Goal: Navigation & Orientation: Find specific page/section

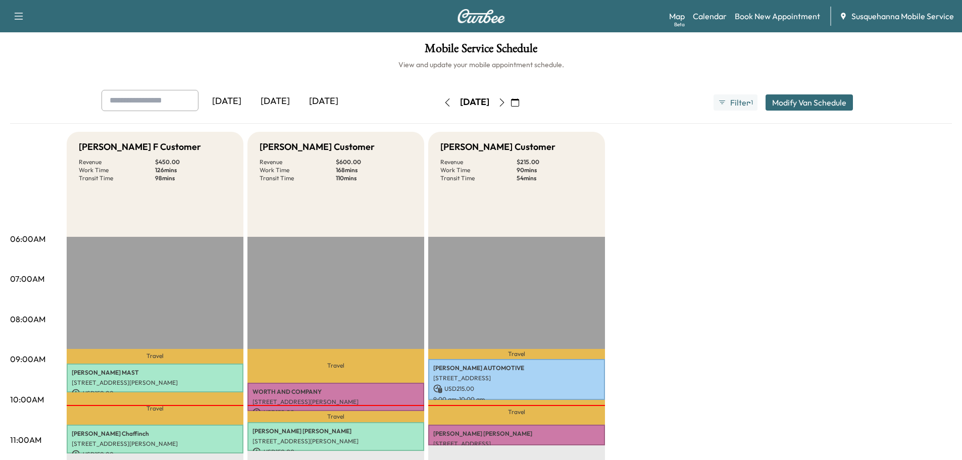
scroll to position [54, 0]
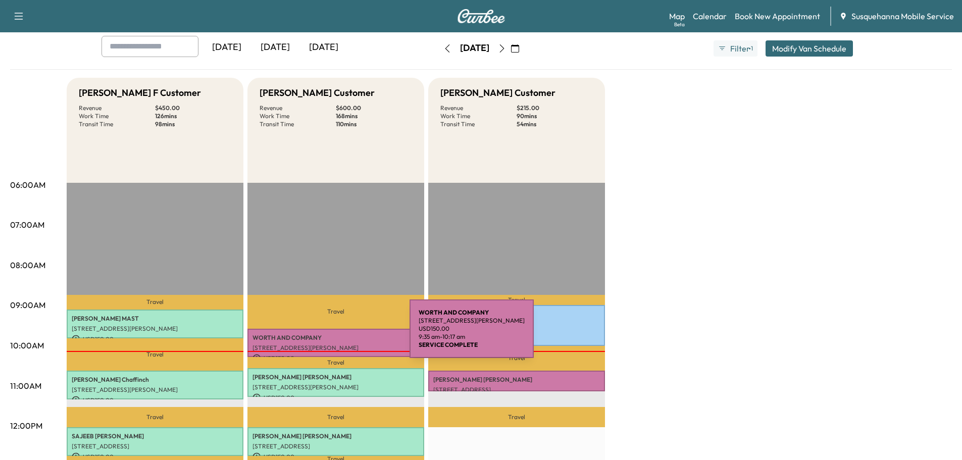
click at [333, 338] on p "WORTH AND COMPANY" at bounding box center [335, 338] width 167 height 8
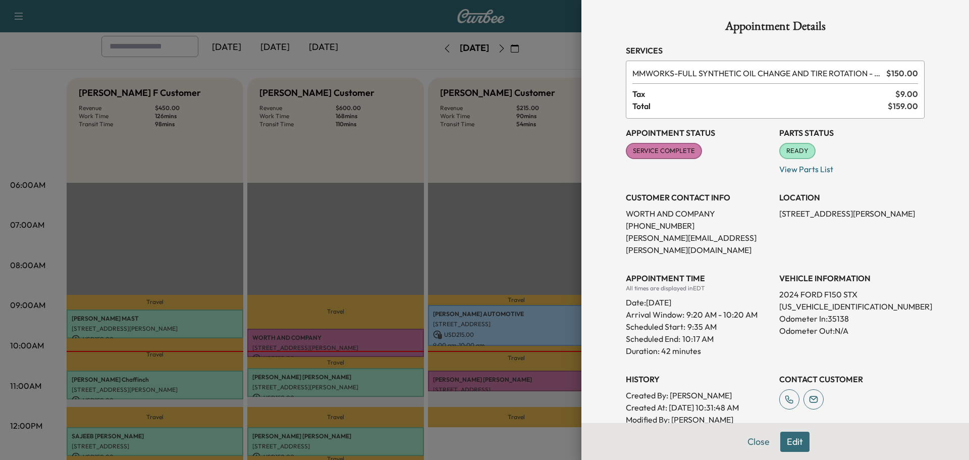
click at [747, 440] on button "Close" at bounding box center [758, 442] width 35 height 20
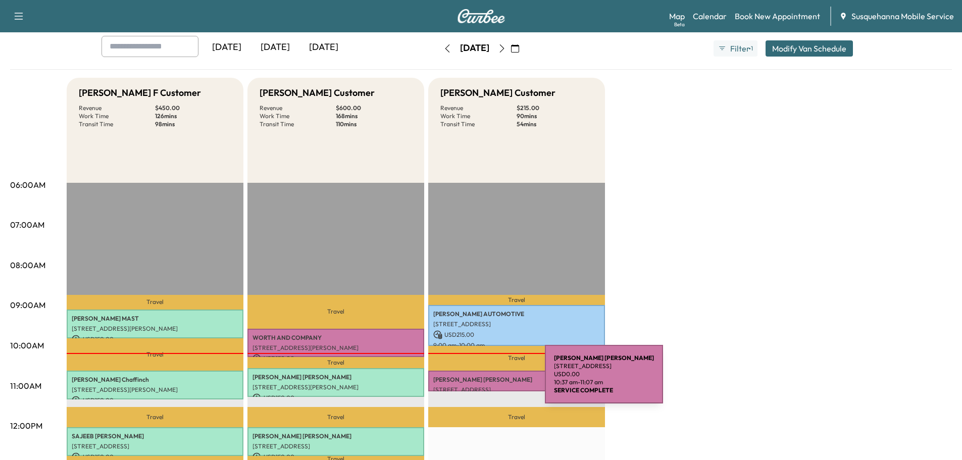
click at [469, 380] on p "[PERSON_NAME]" at bounding box center [516, 380] width 167 height 8
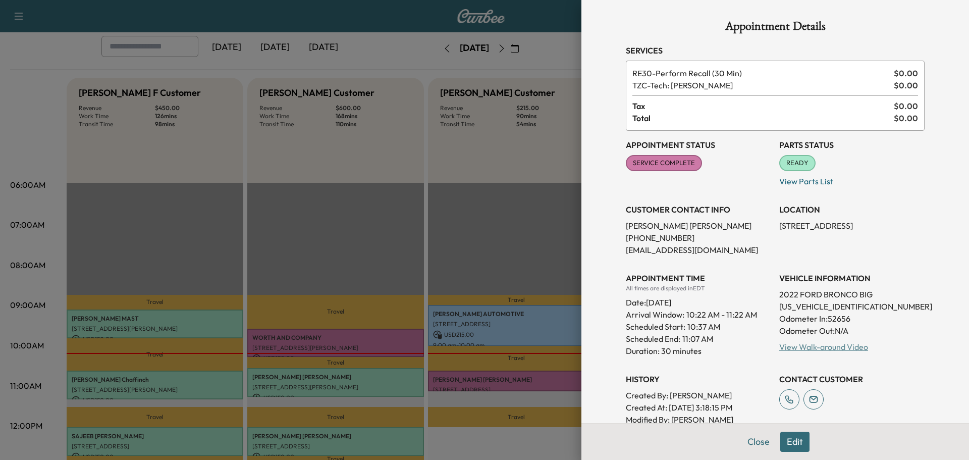
click at [793, 345] on link "View Walk-around Video" at bounding box center [823, 347] width 89 height 10
click at [755, 436] on button "Close" at bounding box center [758, 442] width 35 height 20
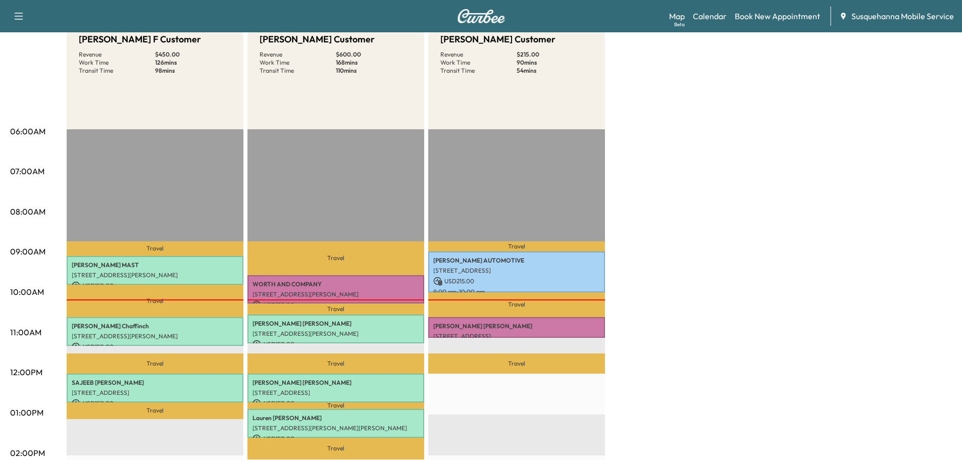
scroll to position [216, 0]
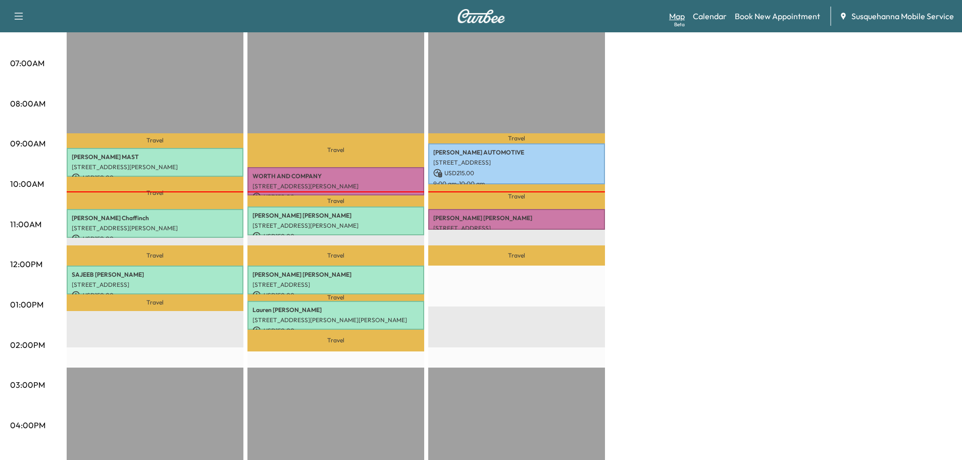
click at [674, 12] on link "Map Beta" at bounding box center [677, 16] width 16 height 12
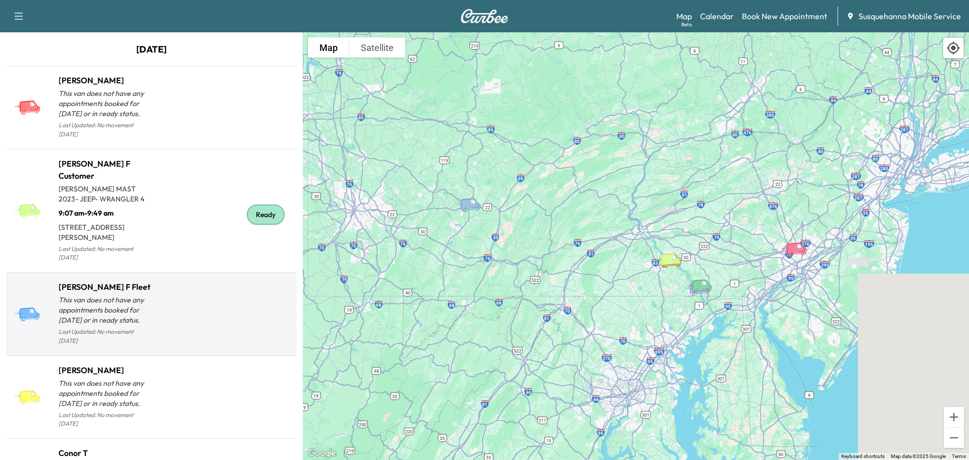
scroll to position [323, 0]
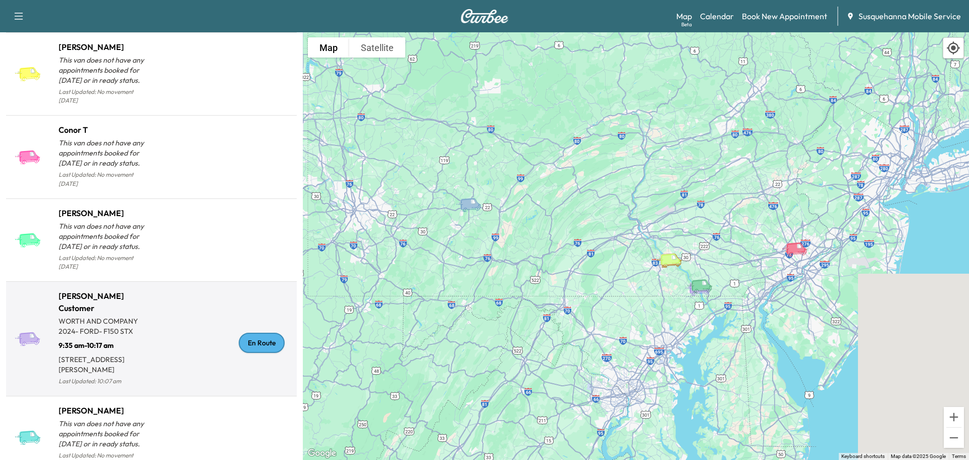
click at [242, 333] on div "En Route" at bounding box center [262, 343] width 46 height 20
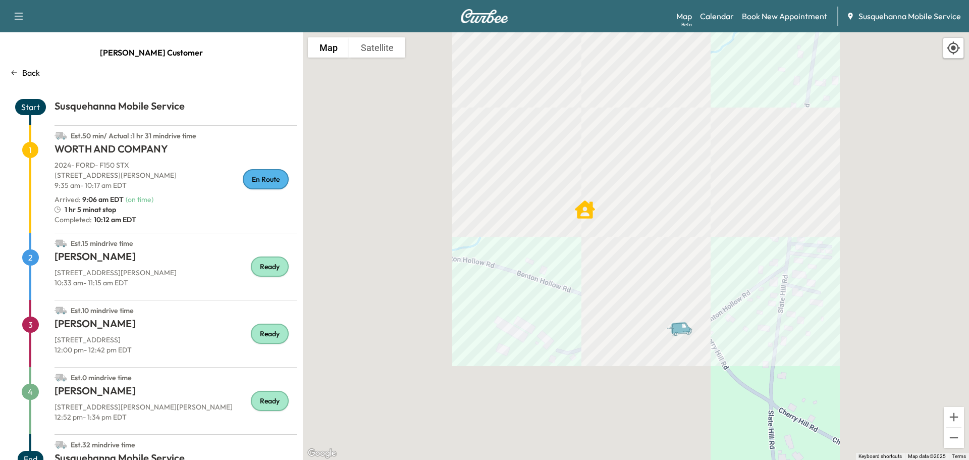
drag, startPoint x: 640, startPoint y: 207, endPoint x: 646, endPoint y: 393, distance: 185.4
click at [646, 393] on div "To activate drag with keyboard, press Alt + Enter. Once in keyboard drag state,…" at bounding box center [636, 246] width 666 height 428
click at [392, 50] on button "Satellite" at bounding box center [377, 47] width 56 height 20
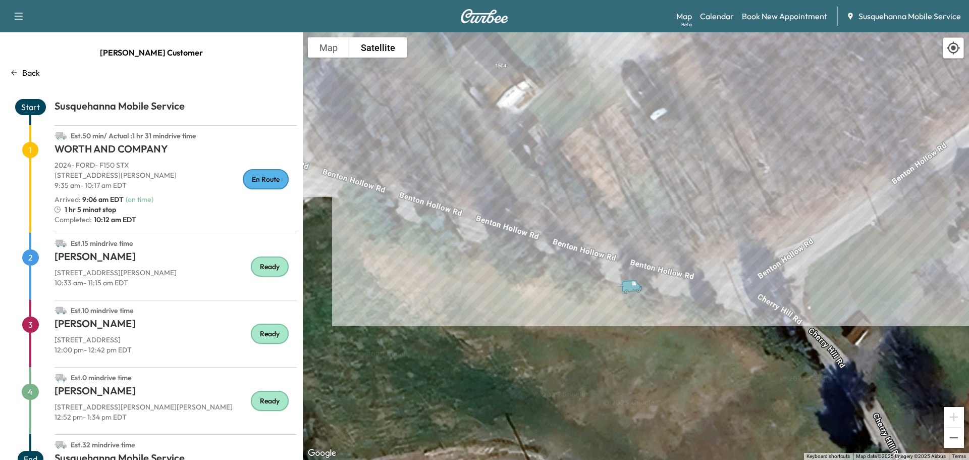
drag, startPoint x: 749, startPoint y: 354, endPoint x: 647, endPoint y: 183, distance: 199.4
click at [647, 183] on div "To activate drag with keyboard, press Alt + Enter. Once in keyboard drag state,…" at bounding box center [636, 246] width 666 height 428
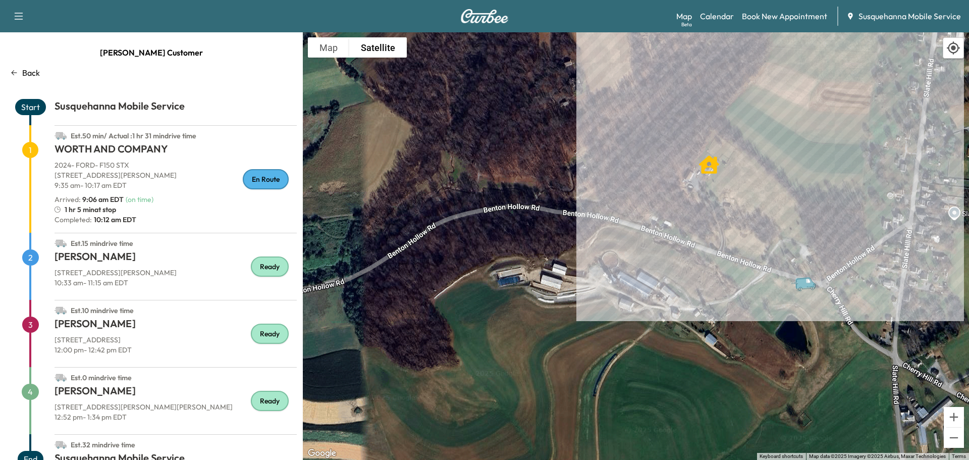
drag, startPoint x: 408, startPoint y: 205, endPoint x: 729, endPoint y: 292, distance: 333.1
click at [729, 292] on div "To activate drag with keyboard, press Alt + Enter. Once in keyboard drag state,…" at bounding box center [636, 246] width 666 height 428
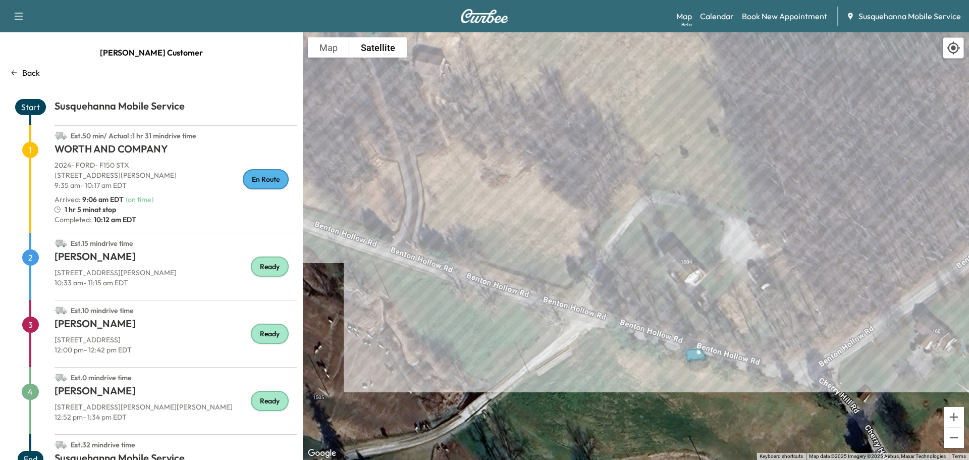
drag, startPoint x: 582, startPoint y: 221, endPoint x: 29, endPoint y: 149, distance: 557.8
click at [29, 149] on div "Jay J Customer Back Start Susquehanna Mobile Service Est. 50 min / Actual : 1 h…" at bounding box center [484, 246] width 969 height 428
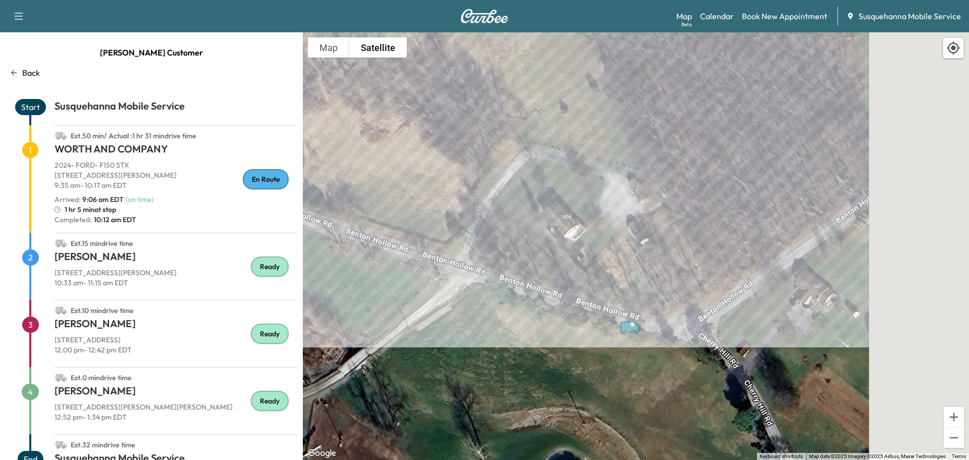
drag, startPoint x: 604, startPoint y: 219, endPoint x: 481, endPoint y: 172, distance: 131.8
click at [481, 172] on div "To activate drag with keyboard, press Alt + Enter. Once in keyboard drag state,…" at bounding box center [636, 246] width 666 height 428
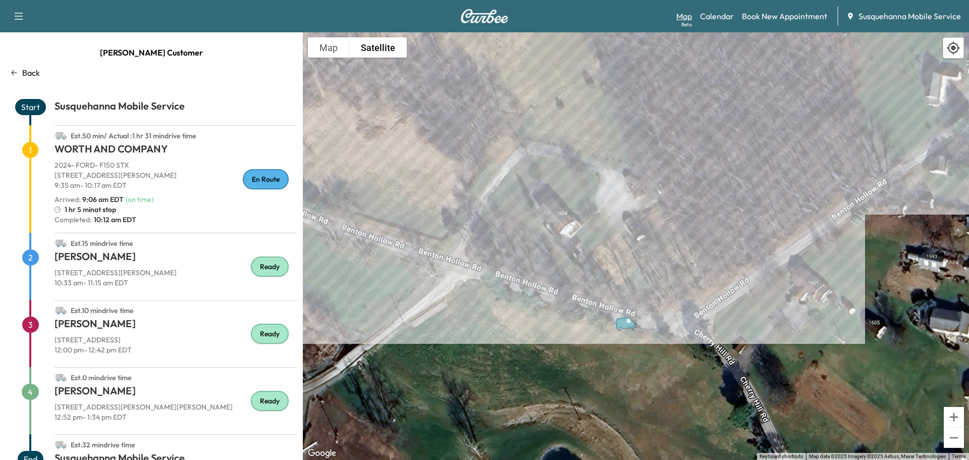
click at [688, 15] on link "Map Beta" at bounding box center [684, 16] width 16 height 12
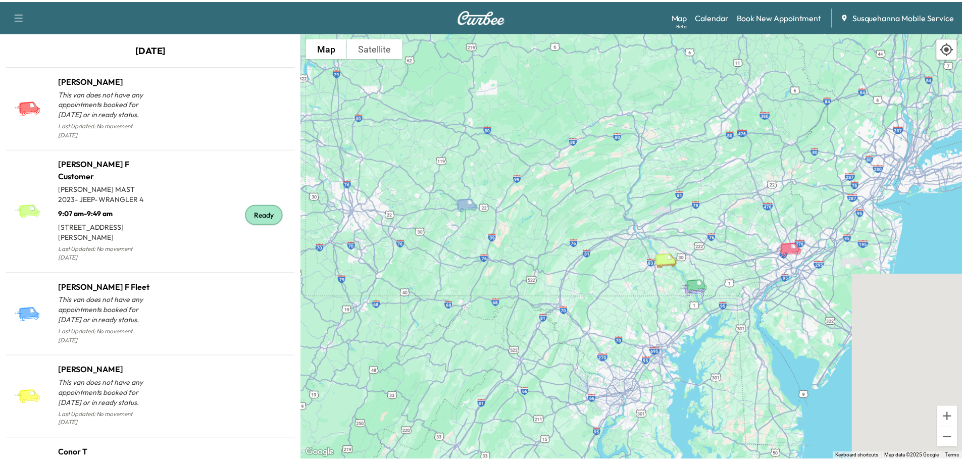
scroll to position [323, 0]
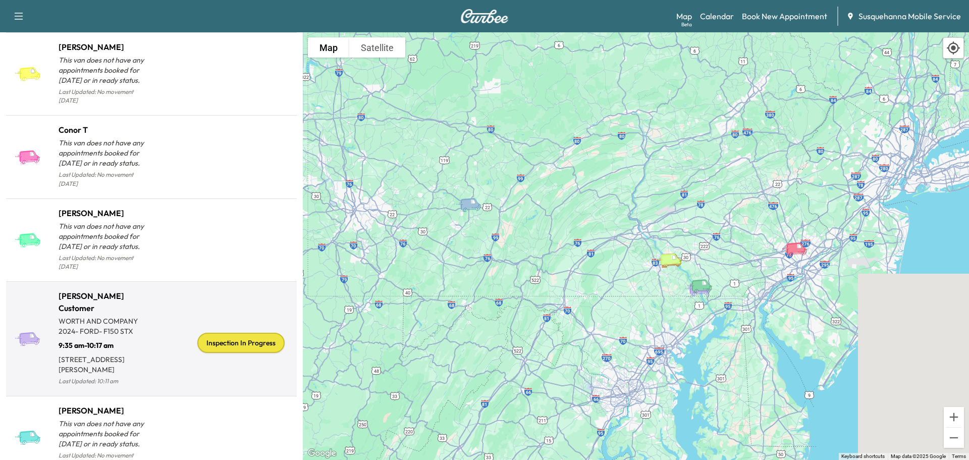
click at [231, 333] on div "Inspection In Progress" at bounding box center [240, 343] width 87 height 20
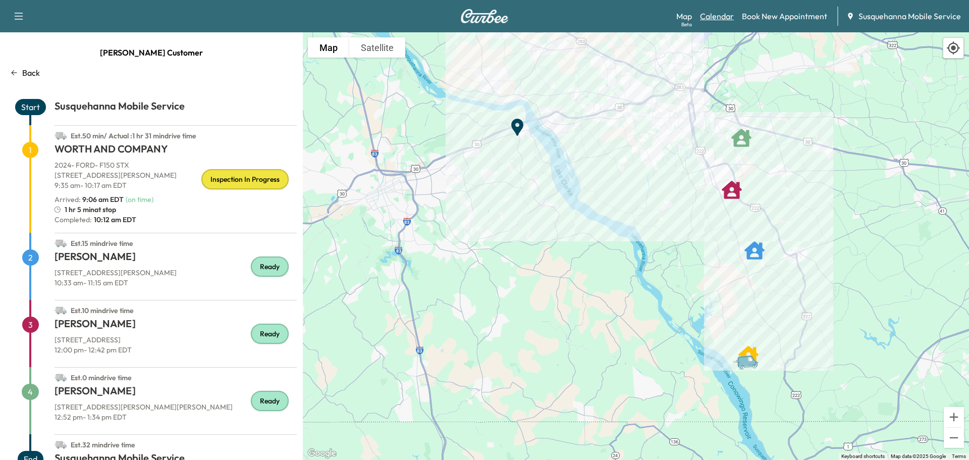
click at [723, 21] on link "Calendar" at bounding box center [717, 16] width 34 height 12
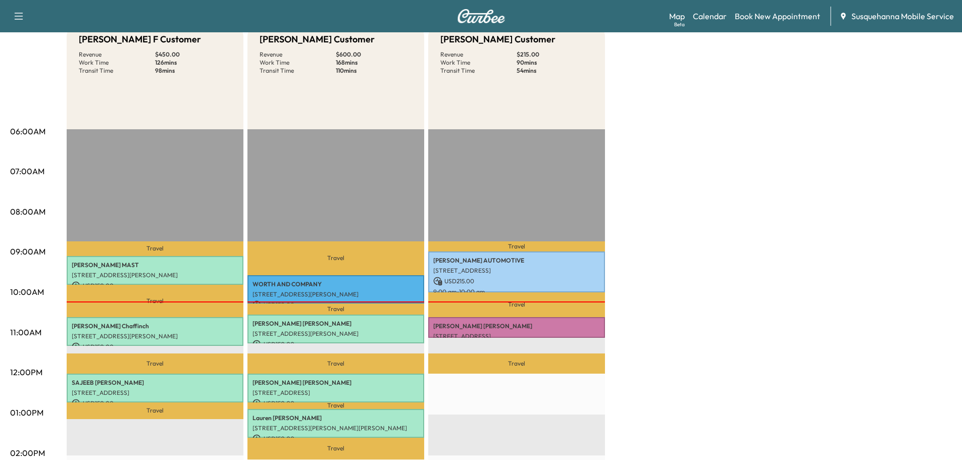
scroll to position [162, 0]
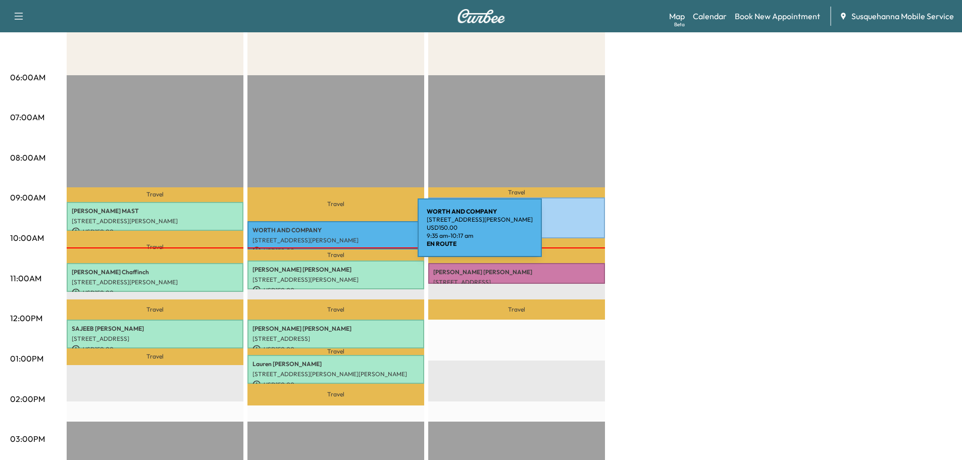
click at [342, 234] on div "WORTH AND COMPANY 1510 Benton Hollow Rd, Drumore, PA 17518, USA USD 150.00 9:35…" at bounding box center [335, 235] width 177 height 29
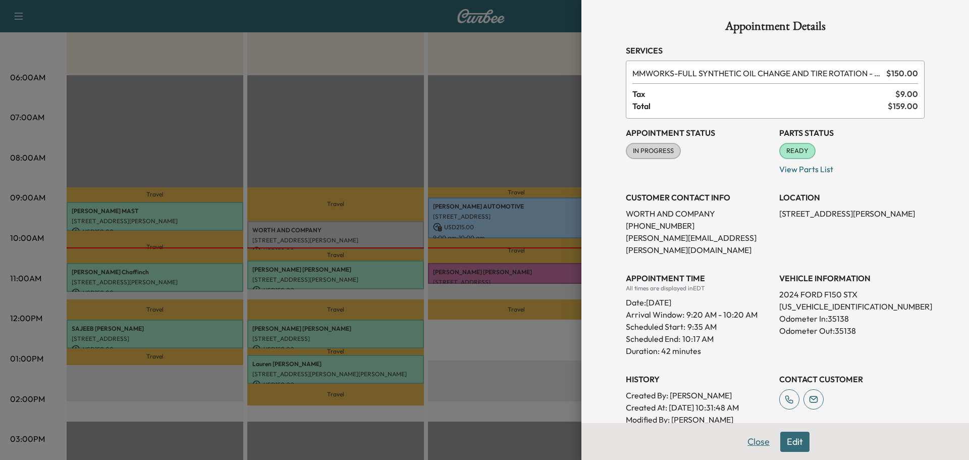
click at [748, 439] on button "Close" at bounding box center [758, 442] width 35 height 20
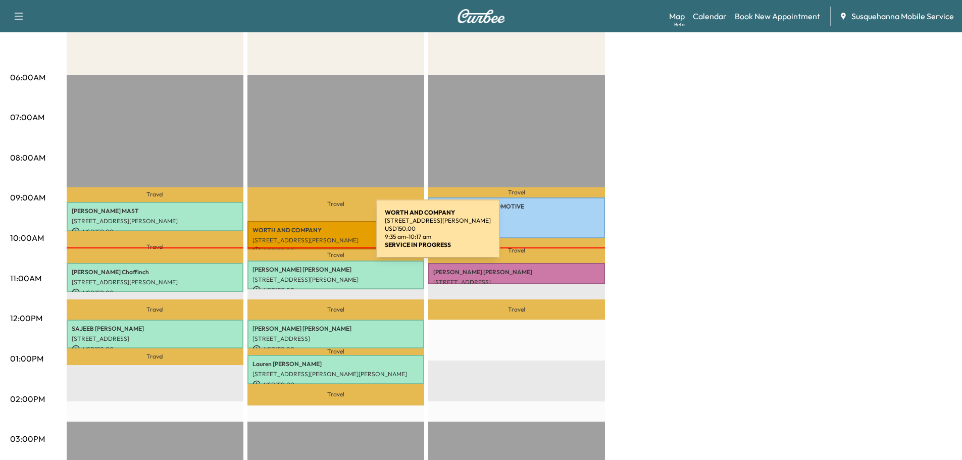
click at [300, 236] on p "[STREET_ADDRESS][PERSON_NAME]" at bounding box center [335, 240] width 167 height 8
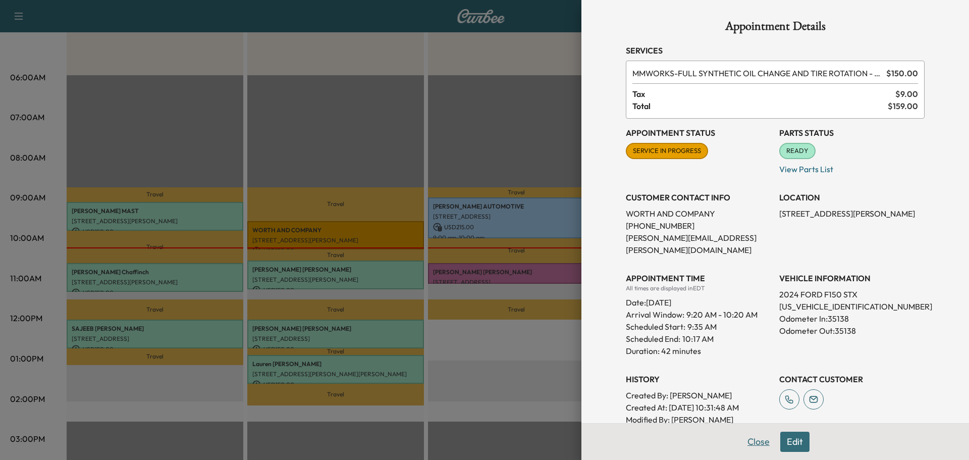
click at [758, 437] on button "Close" at bounding box center [758, 442] width 35 height 20
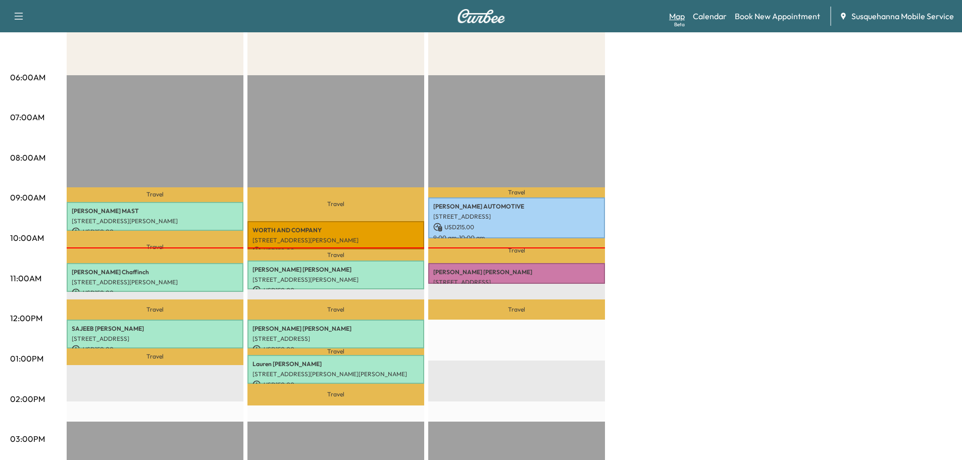
click at [684, 20] on link "Map Beta" at bounding box center [677, 16] width 16 height 12
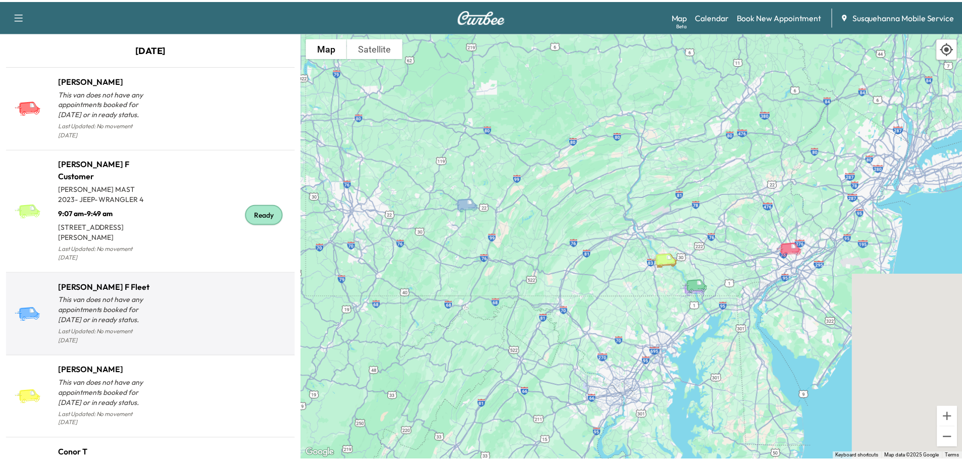
scroll to position [269, 0]
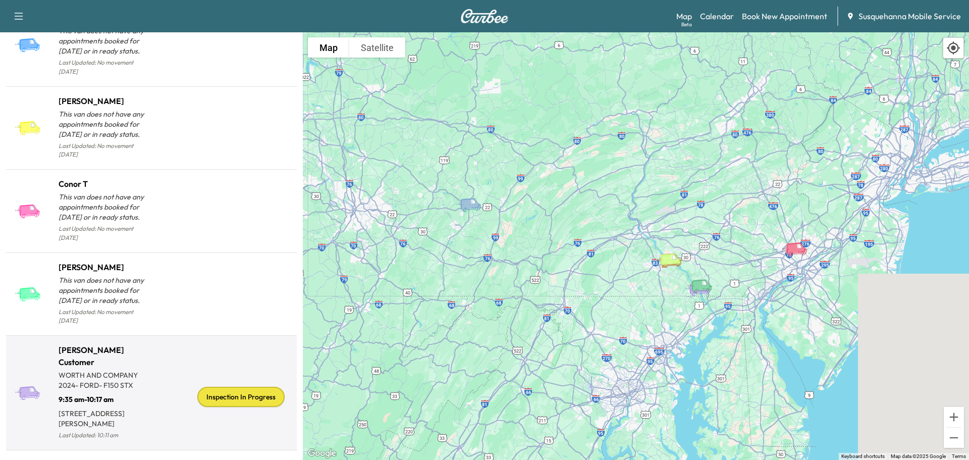
click at [247, 387] on div "Inspection In Progress" at bounding box center [240, 397] width 87 height 20
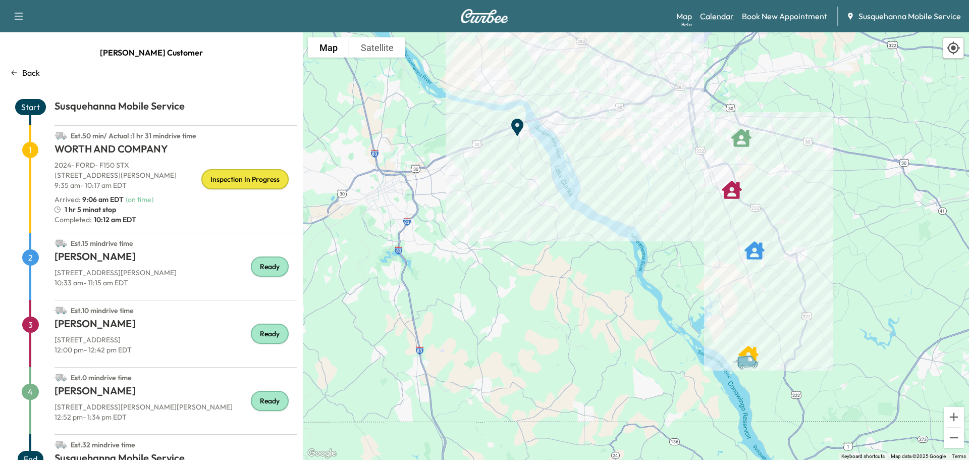
click at [729, 16] on link "Calendar" at bounding box center [717, 16] width 34 height 12
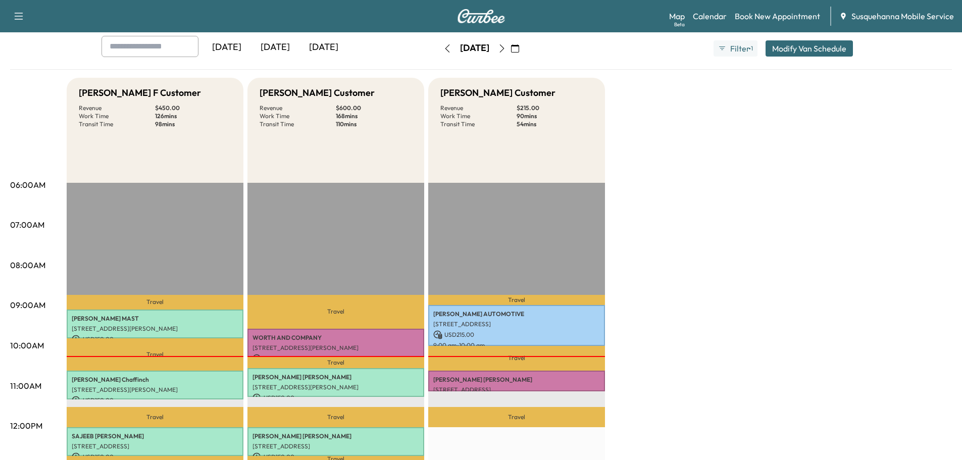
scroll to position [162, 0]
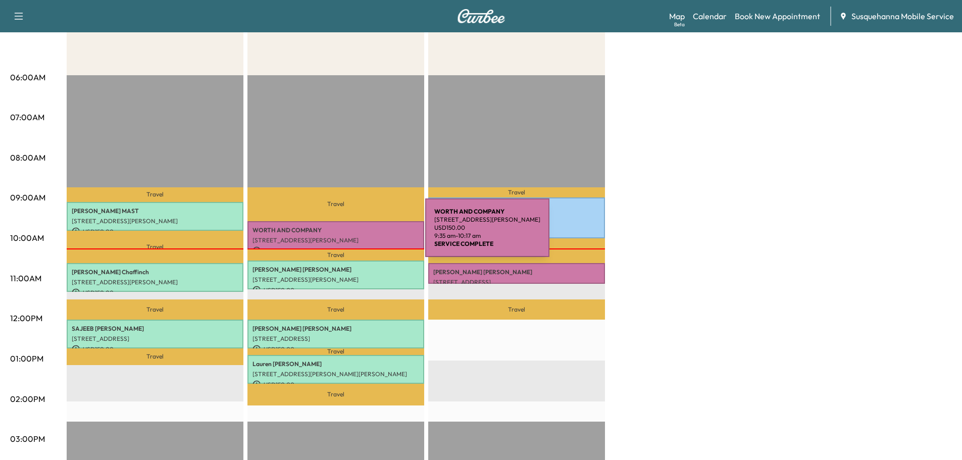
click at [349, 234] on div "WORTH AND COMPANY 1510 Benton Hollow Rd, Drumore, PA 17518, USA USD 150.00 9:35…" at bounding box center [335, 235] width 177 height 29
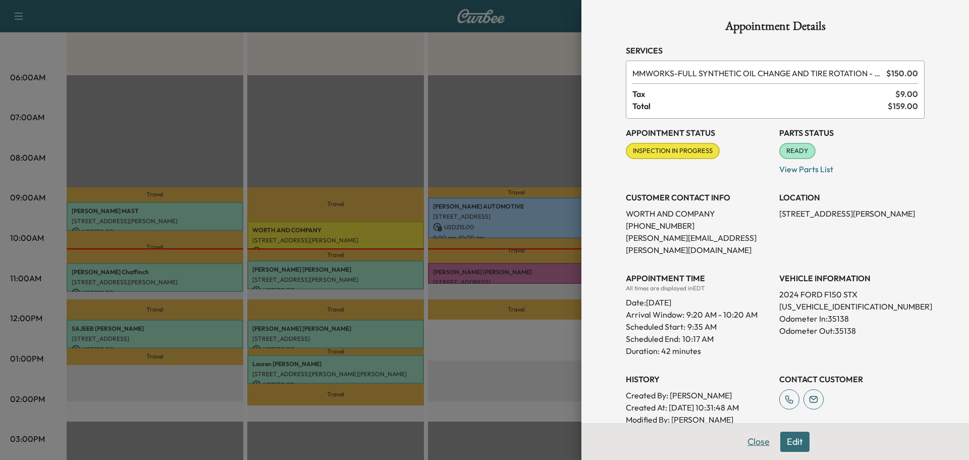
click at [756, 439] on button "Close" at bounding box center [758, 442] width 35 height 20
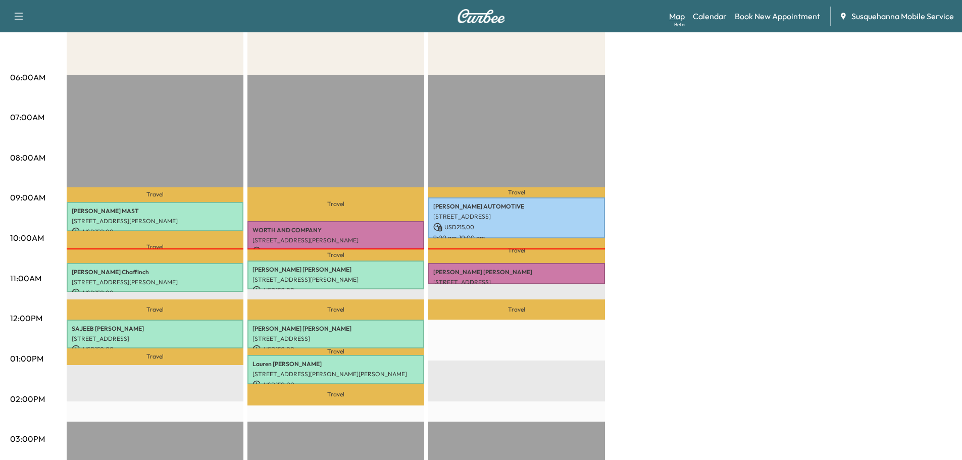
click at [677, 18] on link "Map Beta" at bounding box center [677, 16] width 16 height 12
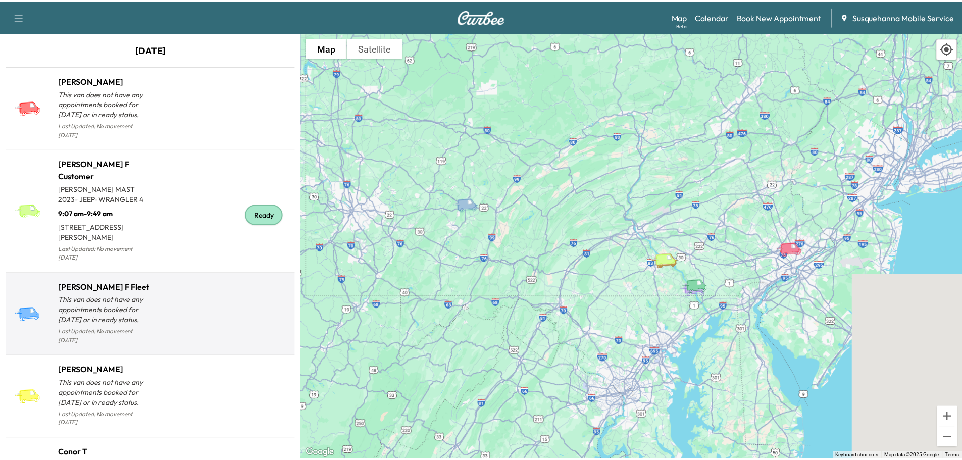
scroll to position [216, 0]
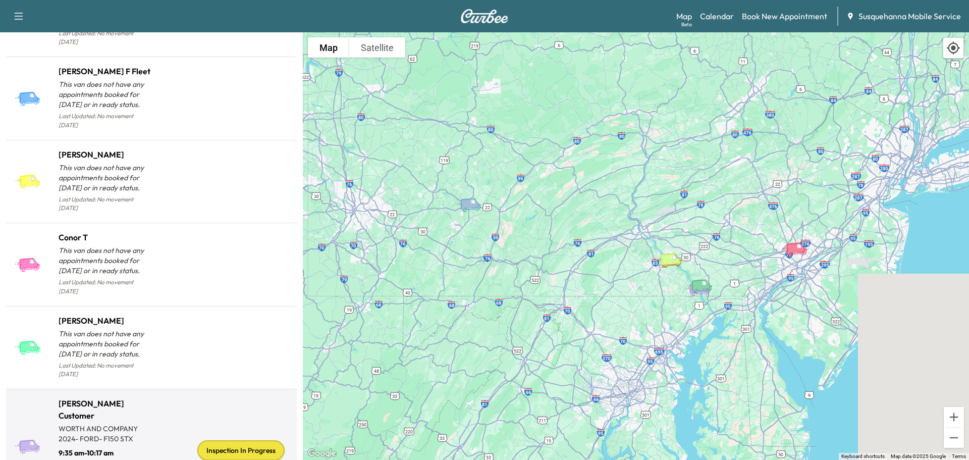
click at [242, 440] on div "Inspection In Progress" at bounding box center [240, 450] width 87 height 20
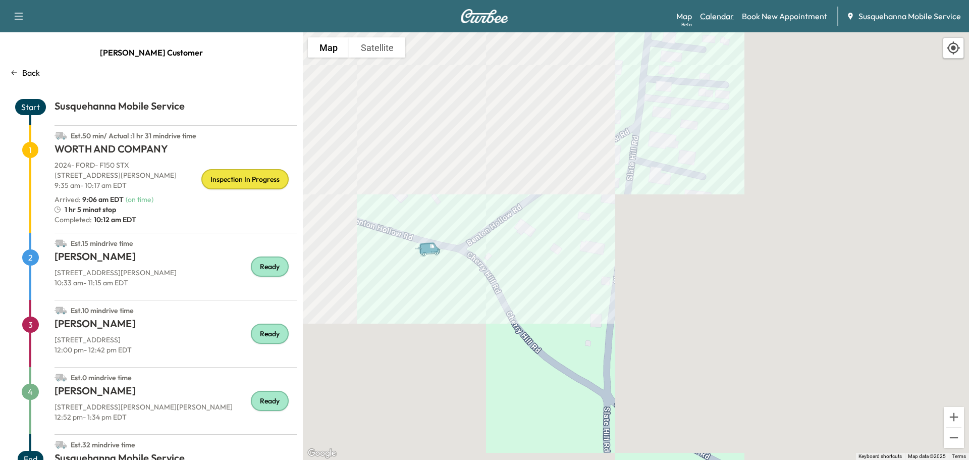
click at [713, 11] on link "Calendar" at bounding box center [717, 16] width 34 height 12
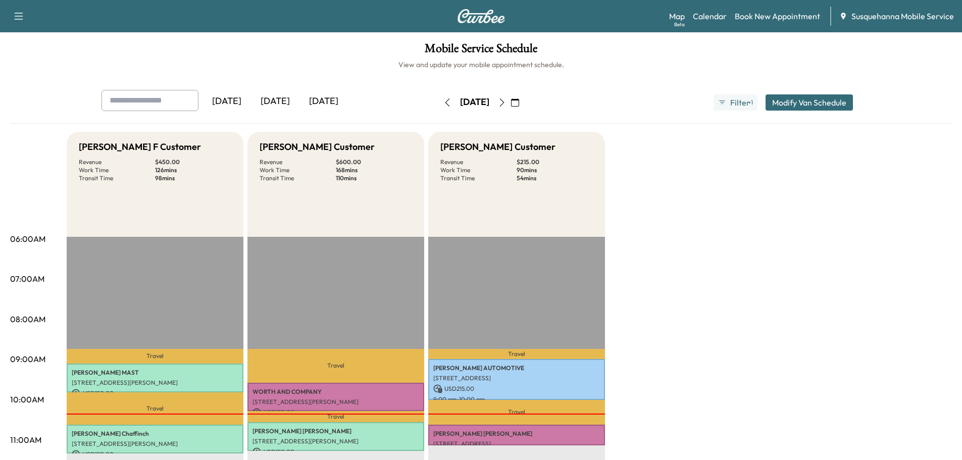
click at [519, 106] on icon "button" at bounding box center [515, 102] width 8 height 8
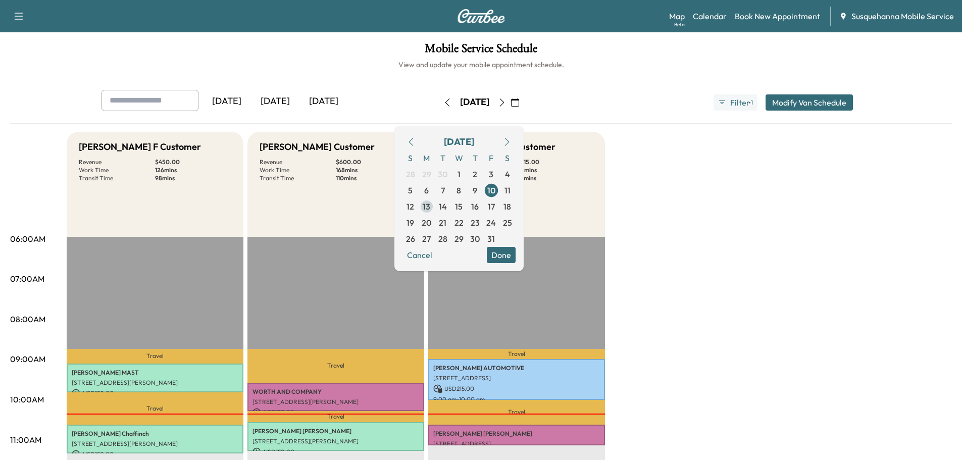
click at [430, 204] on span "13" at bounding box center [427, 206] width 8 height 12
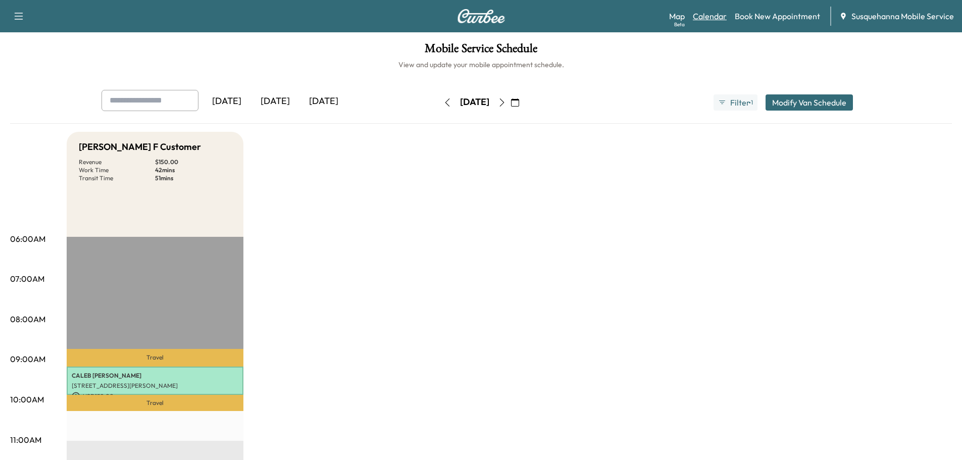
click at [710, 14] on link "Calendar" at bounding box center [710, 16] width 34 height 12
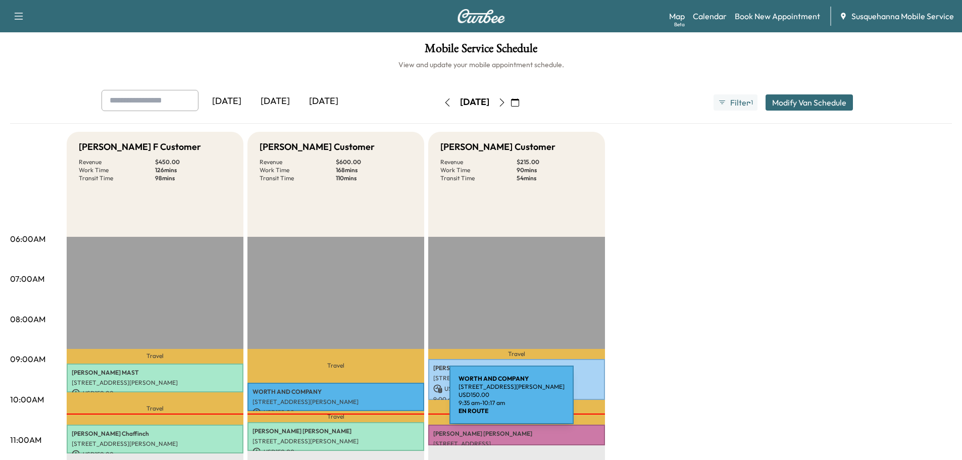
scroll to position [108, 0]
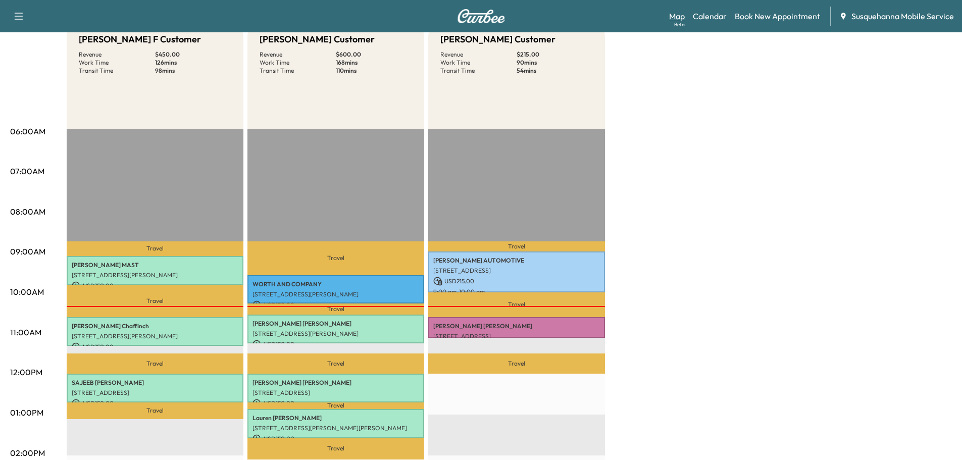
click at [685, 18] on link "Map Beta" at bounding box center [677, 16] width 16 height 12
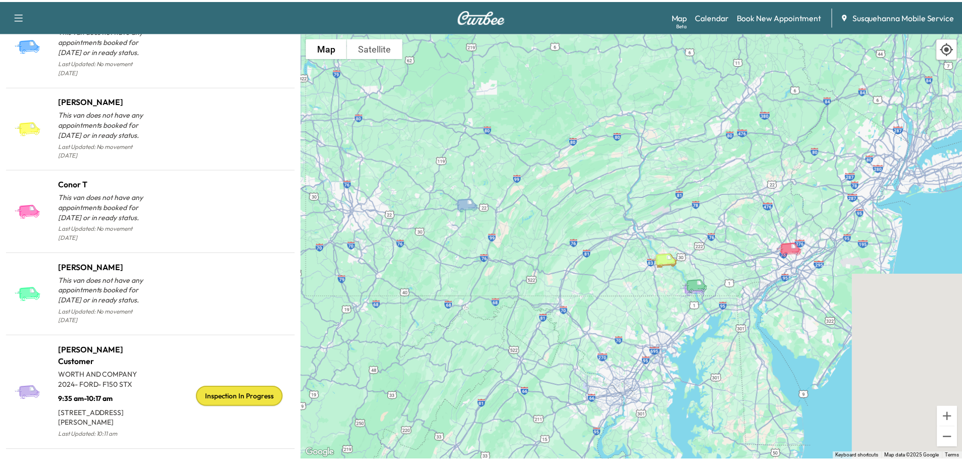
scroll to position [377, 0]
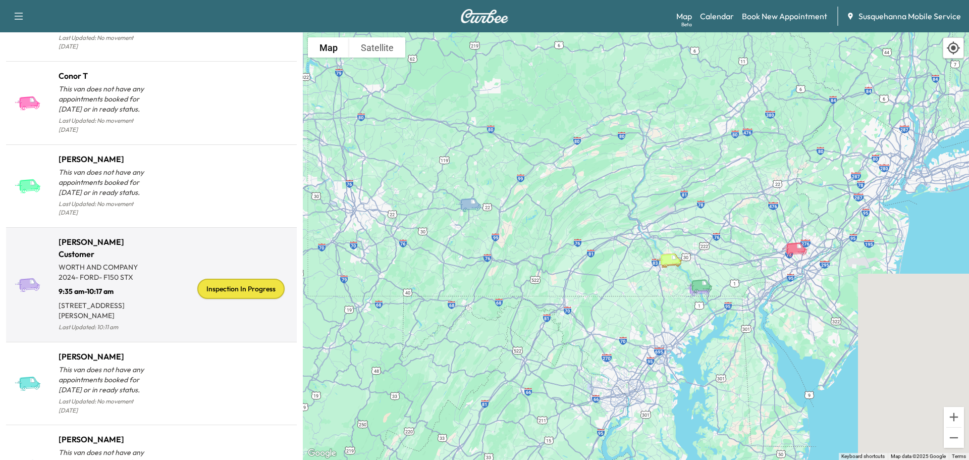
click at [252, 281] on div "Inspection In Progress" at bounding box center [240, 289] width 87 height 20
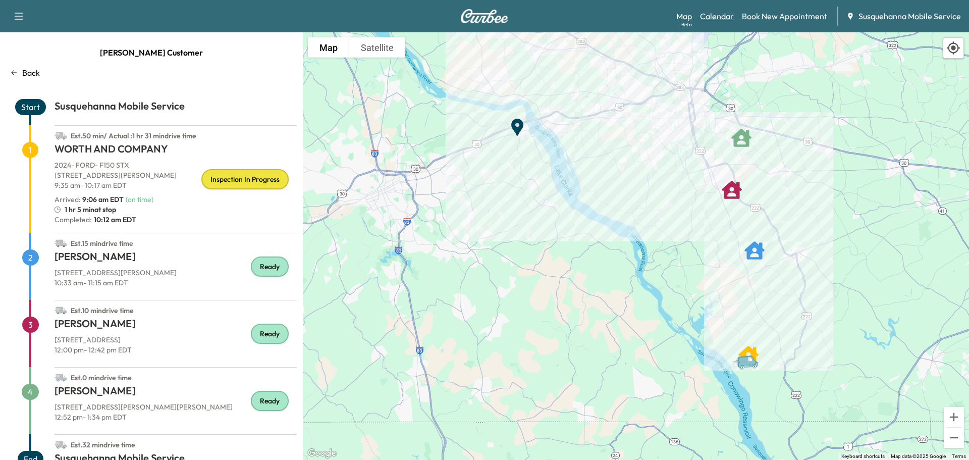
click at [711, 16] on link "Calendar" at bounding box center [717, 16] width 34 height 12
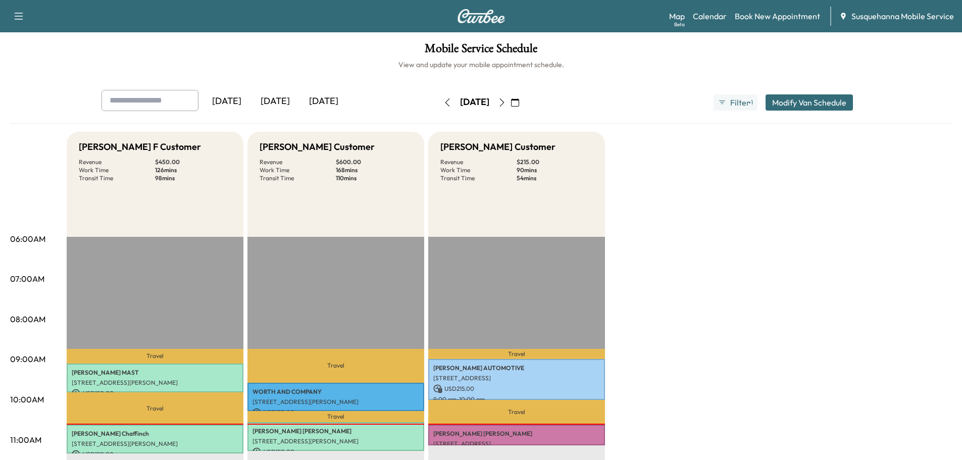
click at [519, 104] on icon "button" at bounding box center [515, 102] width 8 height 8
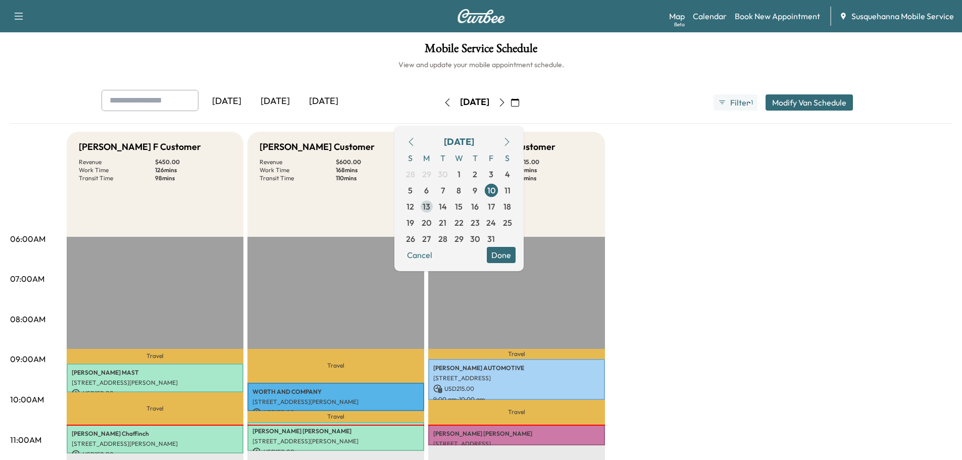
click at [430, 204] on span "13" at bounding box center [427, 206] width 8 height 12
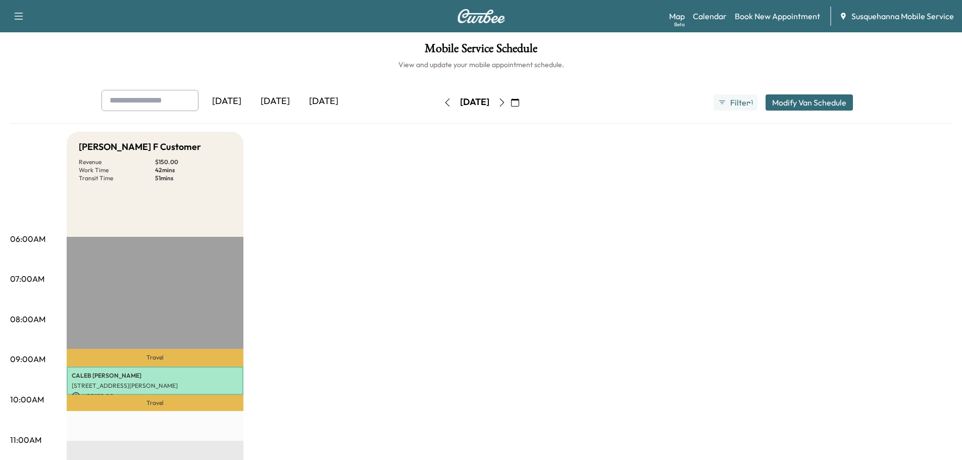
click at [523, 107] on button "button" at bounding box center [514, 102] width 17 height 16
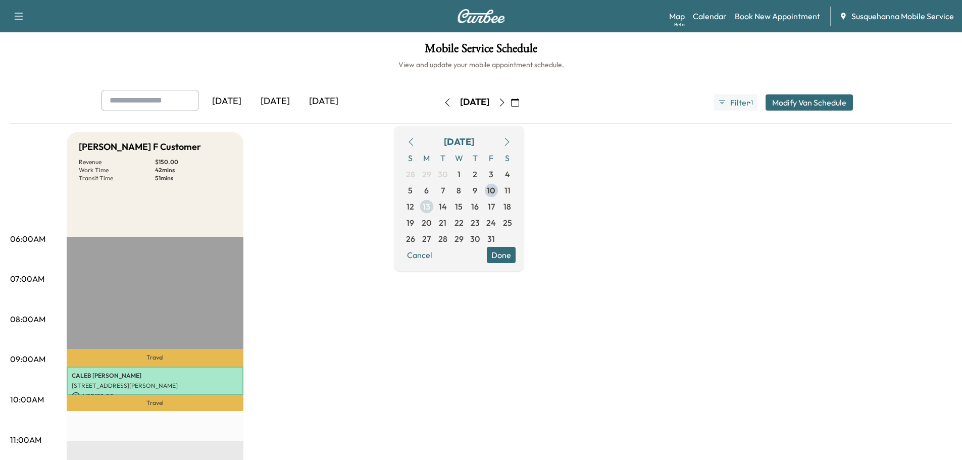
click at [435, 207] on span "13" at bounding box center [426, 206] width 16 height 16
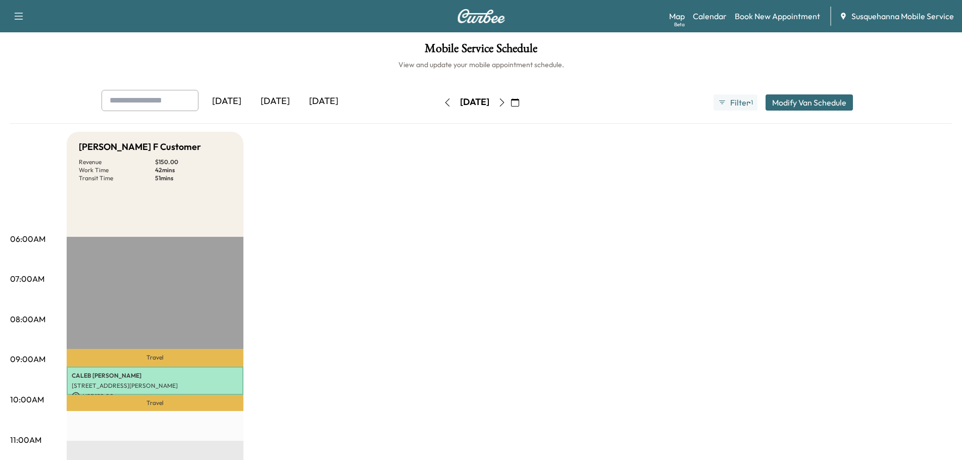
click at [519, 105] on icon "button" at bounding box center [515, 102] width 8 height 8
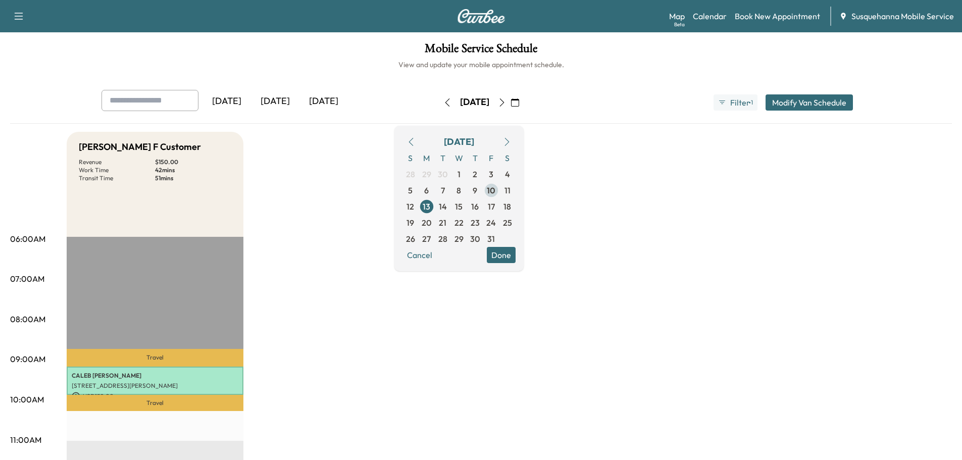
click at [495, 194] on span "10" at bounding box center [491, 190] width 9 height 12
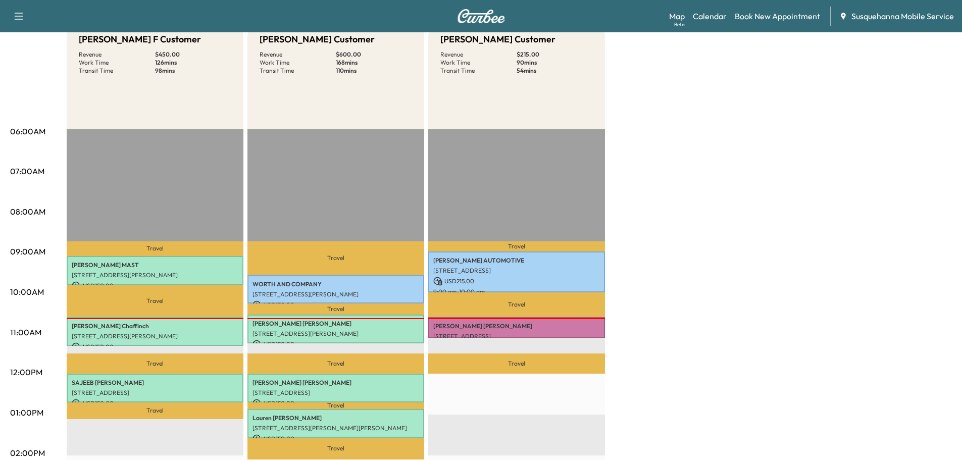
scroll to position [162, 0]
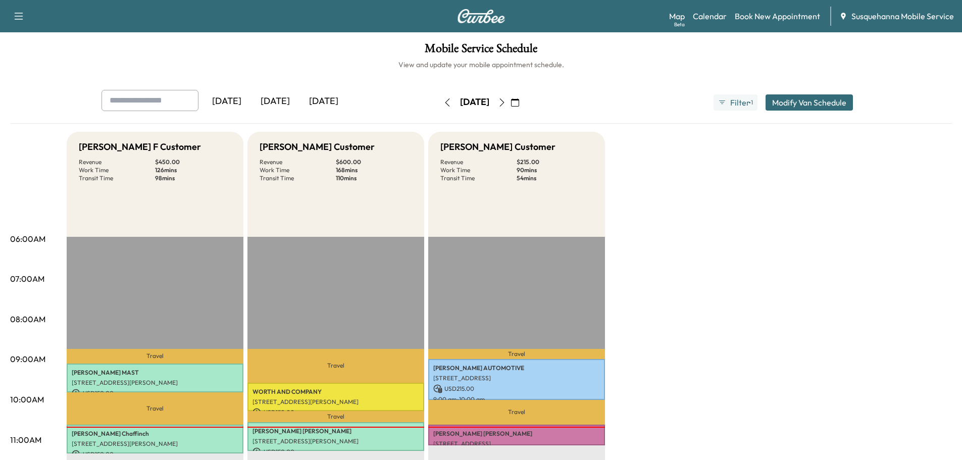
scroll to position [108, 0]
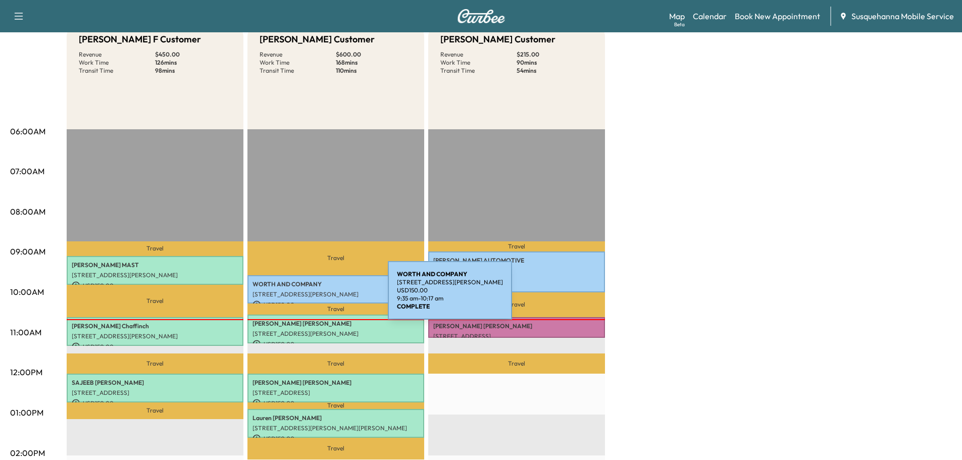
click at [312, 296] on p "[STREET_ADDRESS][PERSON_NAME]" at bounding box center [335, 294] width 167 height 8
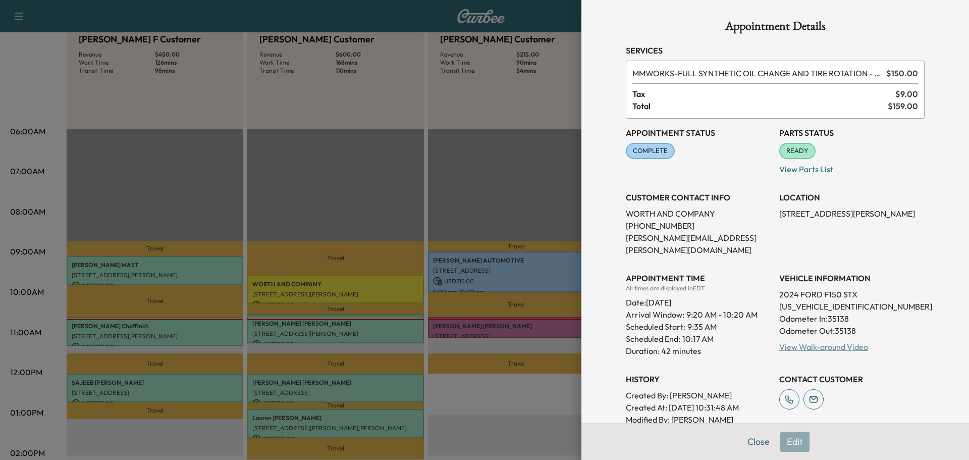
click at [847, 342] on link "View Walk-around Video" at bounding box center [823, 347] width 89 height 10
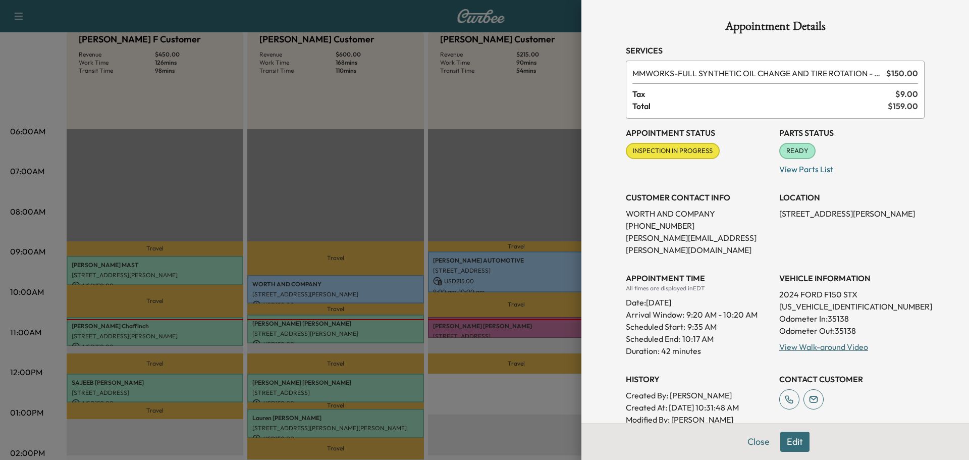
click at [744, 438] on button "Close" at bounding box center [758, 442] width 35 height 20
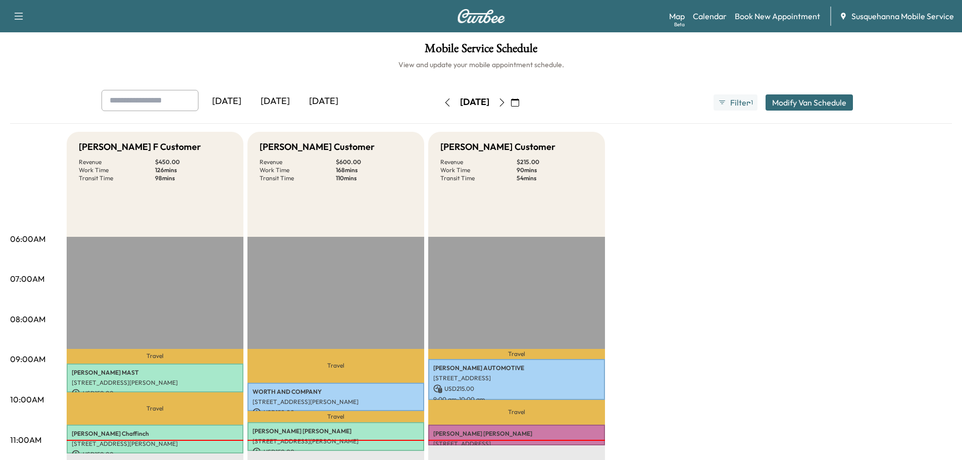
scroll to position [108, 0]
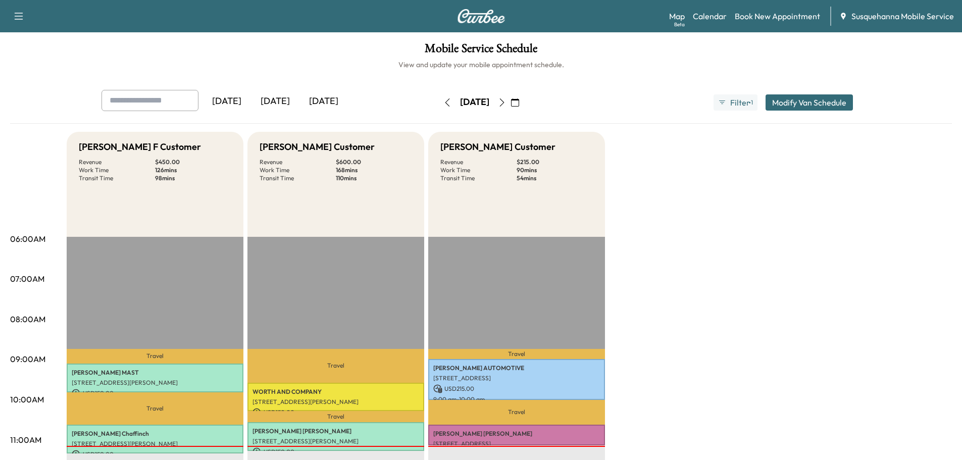
scroll to position [108, 0]
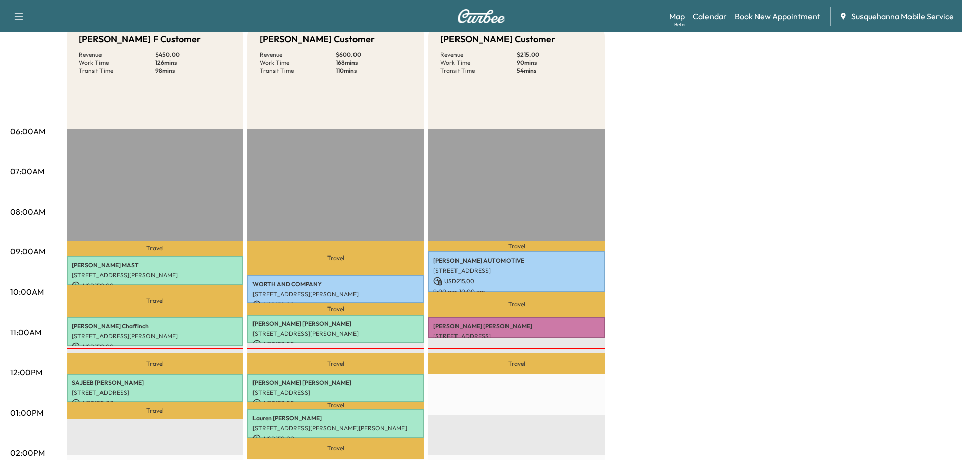
scroll to position [162, 0]
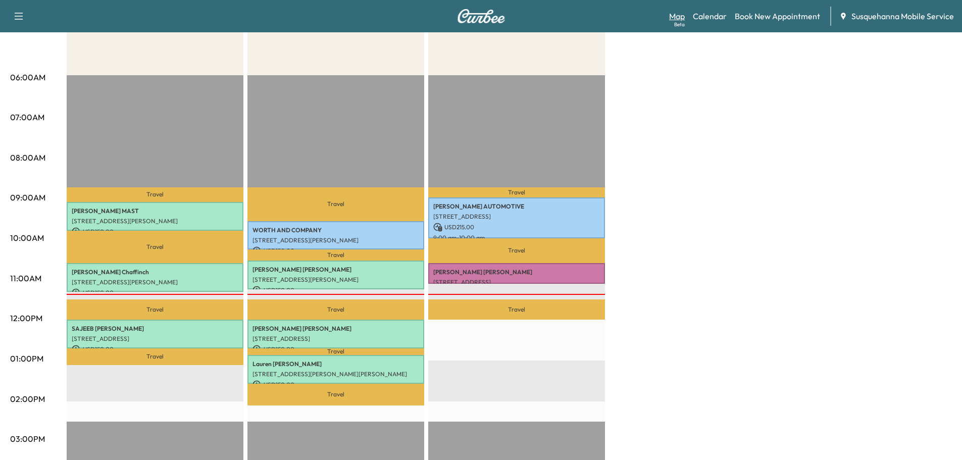
click at [676, 15] on link "Map Beta" at bounding box center [677, 16] width 16 height 12
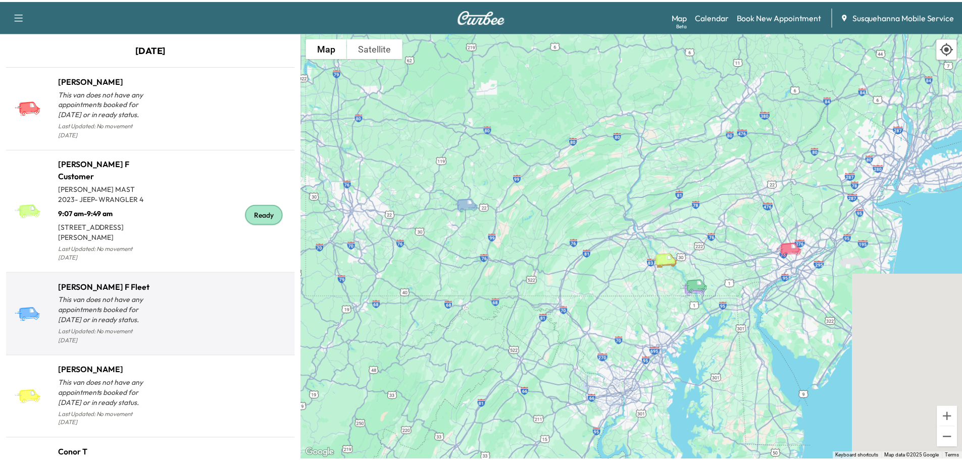
scroll to position [323, 0]
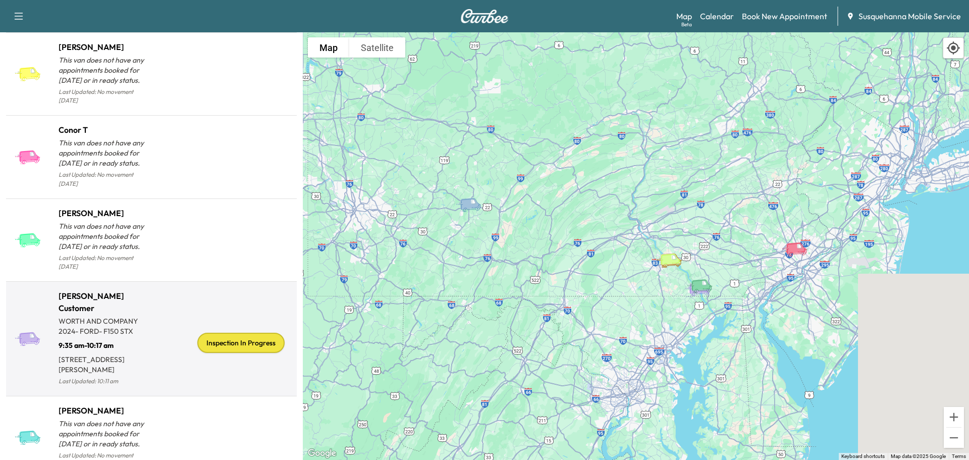
click at [243, 333] on div "Inspection In Progress" at bounding box center [240, 343] width 87 height 20
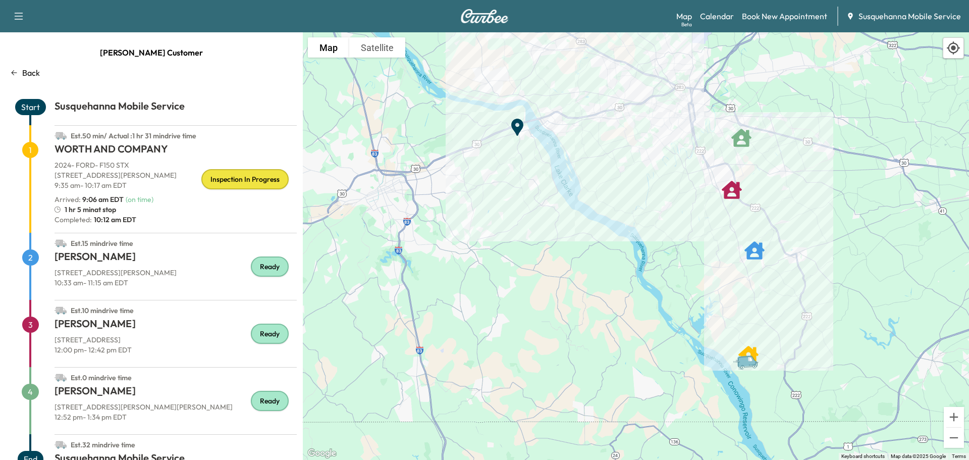
click at [29, 71] on p "Back" at bounding box center [31, 73] width 18 height 12
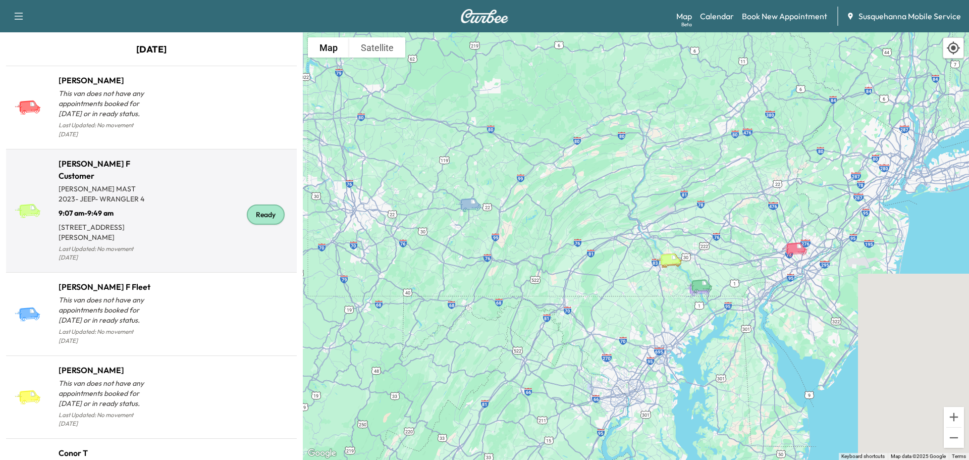
click at [266, 208] on div "Ready" at bounding box center [266, 214] width 38 height 20
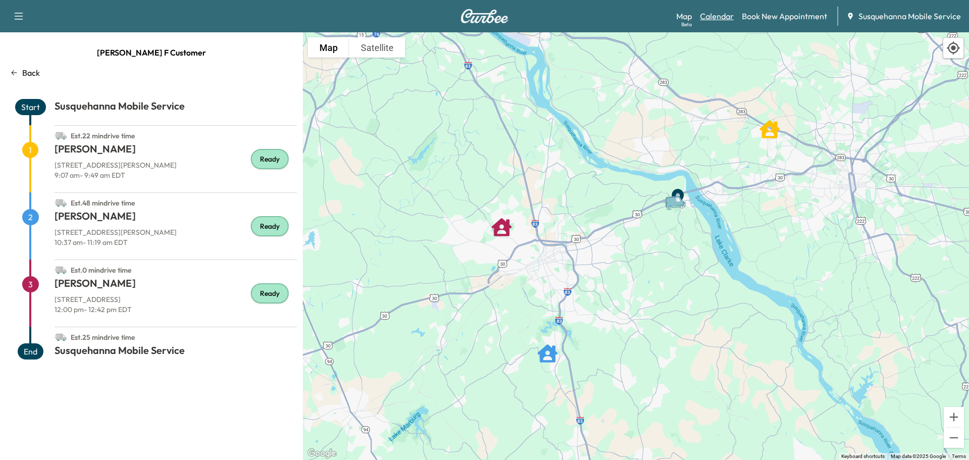
click at [717, 15] on link "Calendar" at bounding box center [717, 16] width 34 height 12
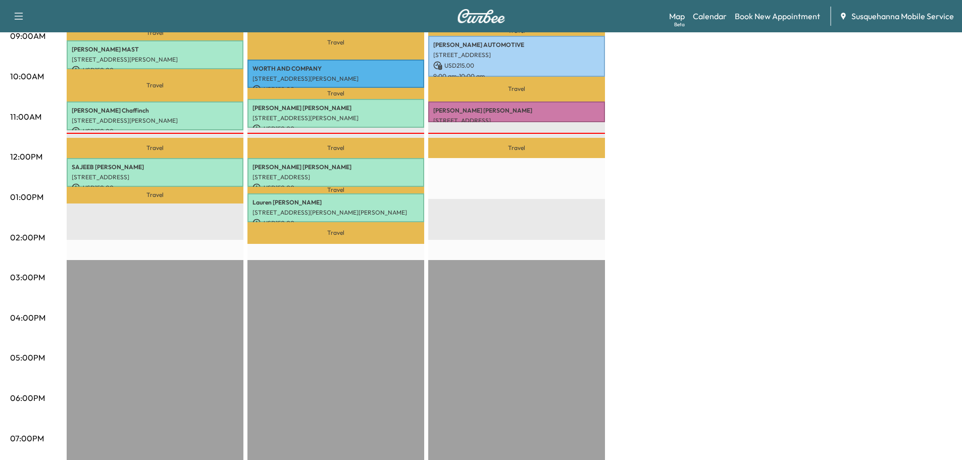
scroll to position [54, 0]
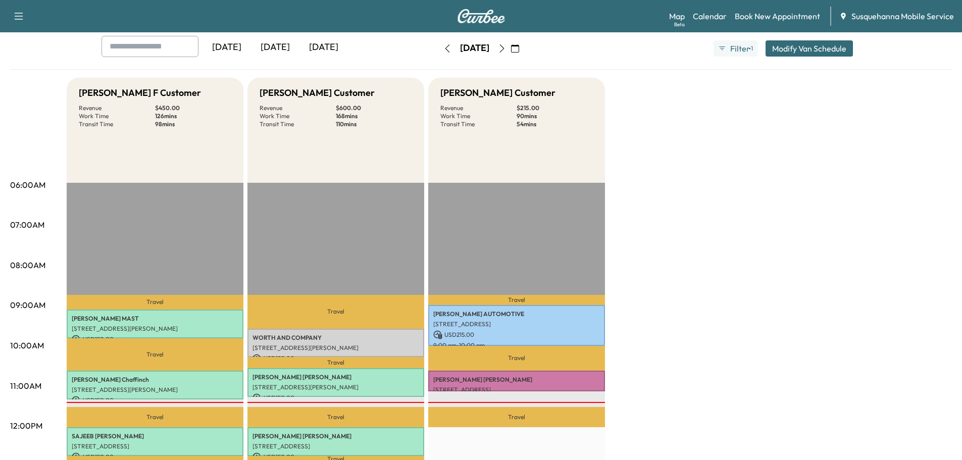
click at [506, 49] on icon "button" at bounding box center [502, 48] width 8 height 8
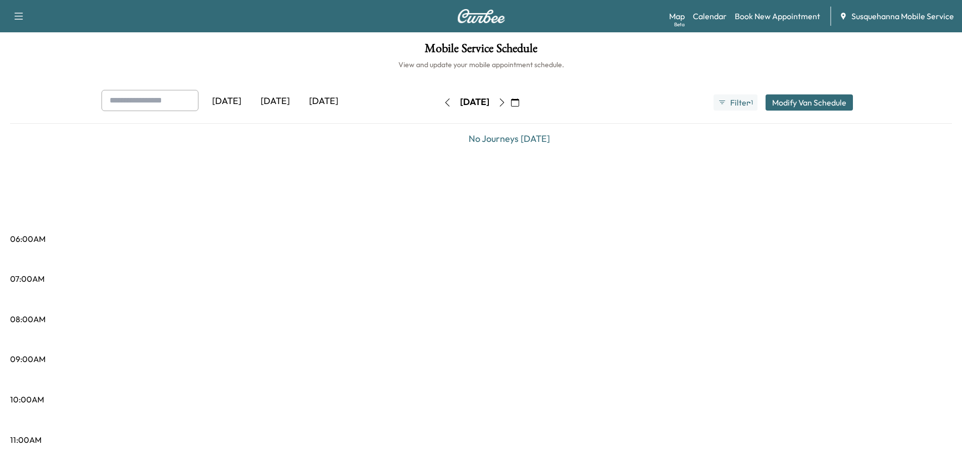
click at [510, 109] on button "button" at bounding box center [501, 102] width 17 height 16
click at [510, 108] on button "button" at bounding box center [501, 102] width 17 height 16
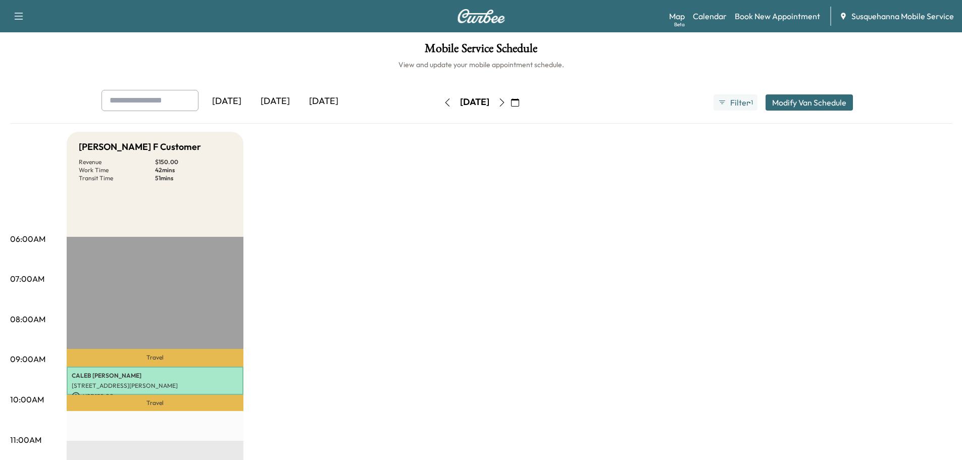
click at [506, 104] on icon "button" at bounding box center [502, 102] width 8 height 8
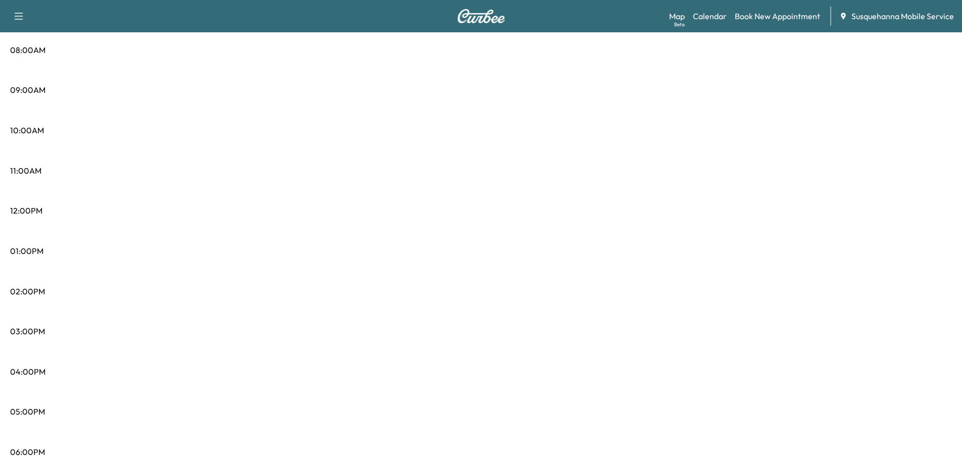
scroll to position [54, 0]
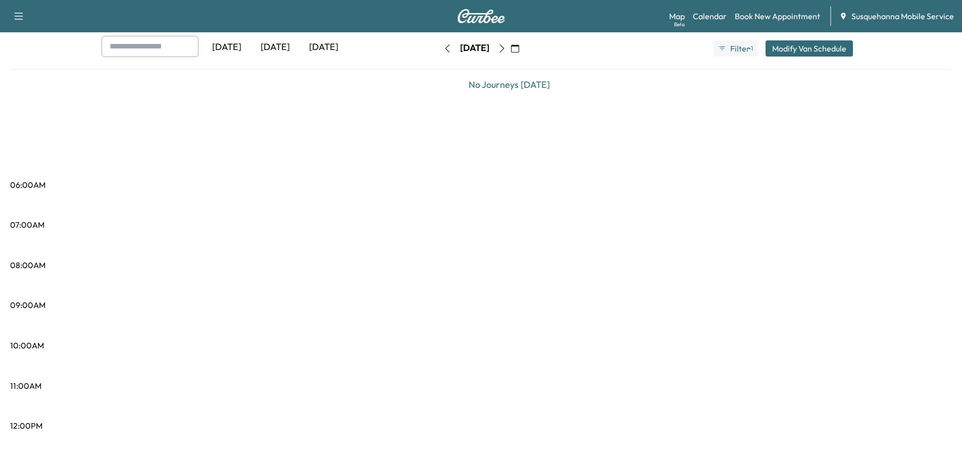
click at [506, 50] on icon "button" at bounding box center [502, 48] width 8 height 8
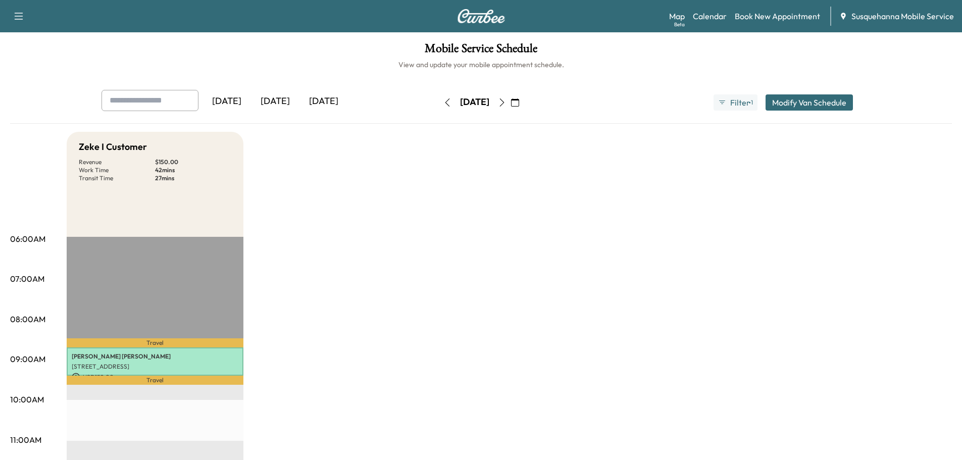
click at [506, 101] on icon "button" at bounding box center [502, 102] width 8 height 8
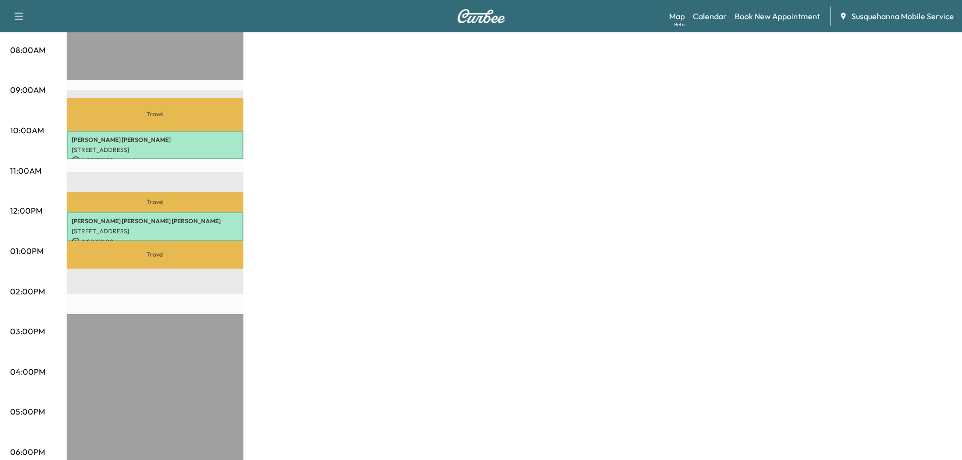
scroll to position [54, 0]
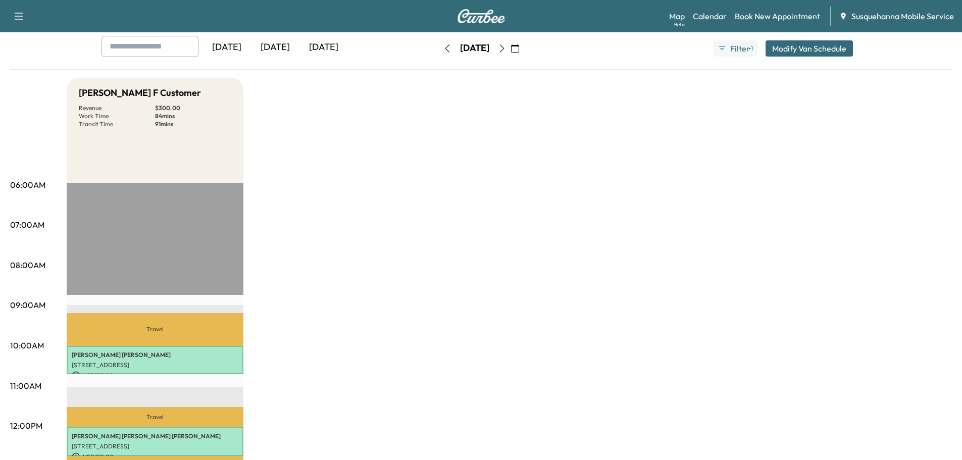
click at [506, 44] on icon "button" at bounding box center [502, 48] width 8 height 8
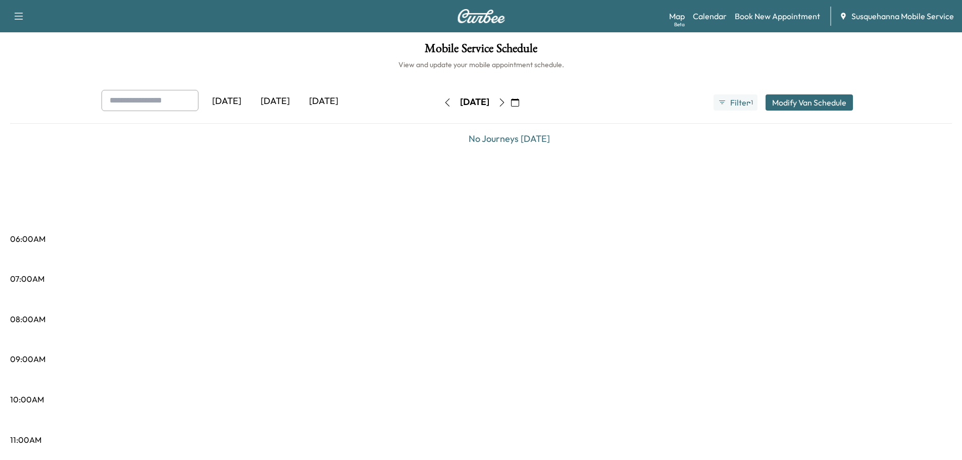
click at [523, 107] on button "button" at bounding box center [514, 102] width 17 height 16
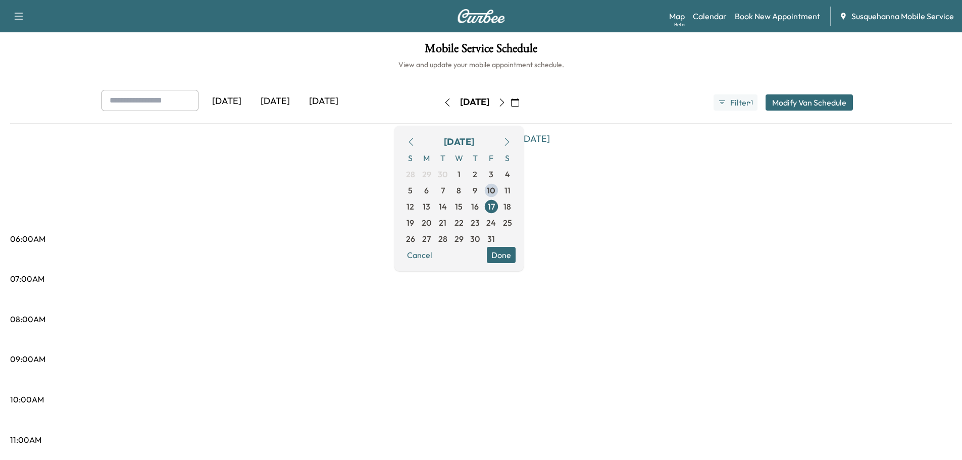
click at [515, 186] on span "11" at bounding box center [507, 190] width 16 height 16
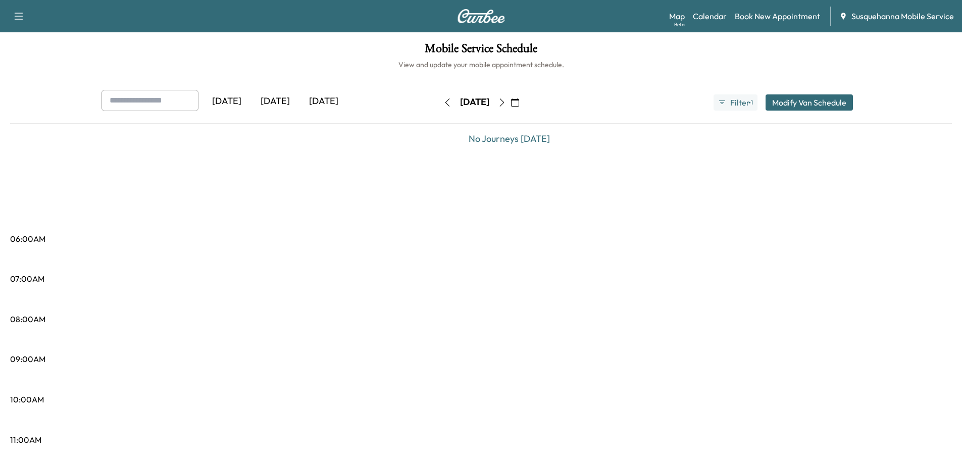
click at [523, 103] on button "button" at bounding box center [514, 102] width 17 height 16
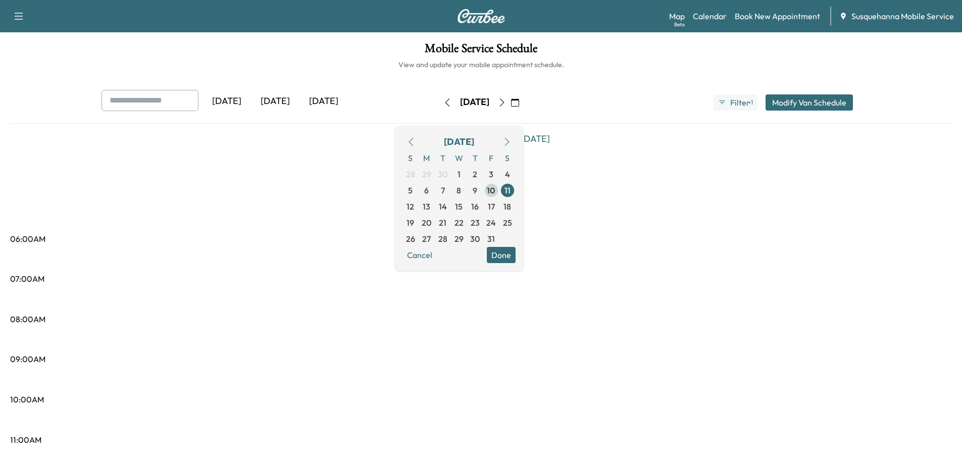
click at [495, 187] on span "10" at bounding box center [491, 190] width 9 height 12
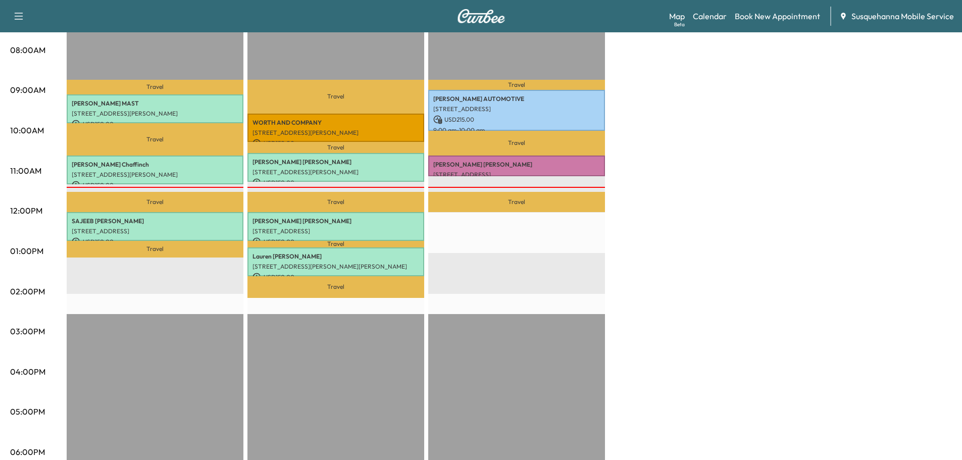
scroll to position [216, 0]
